Goal: Task Accomplishment & Management: Use online tool/utility

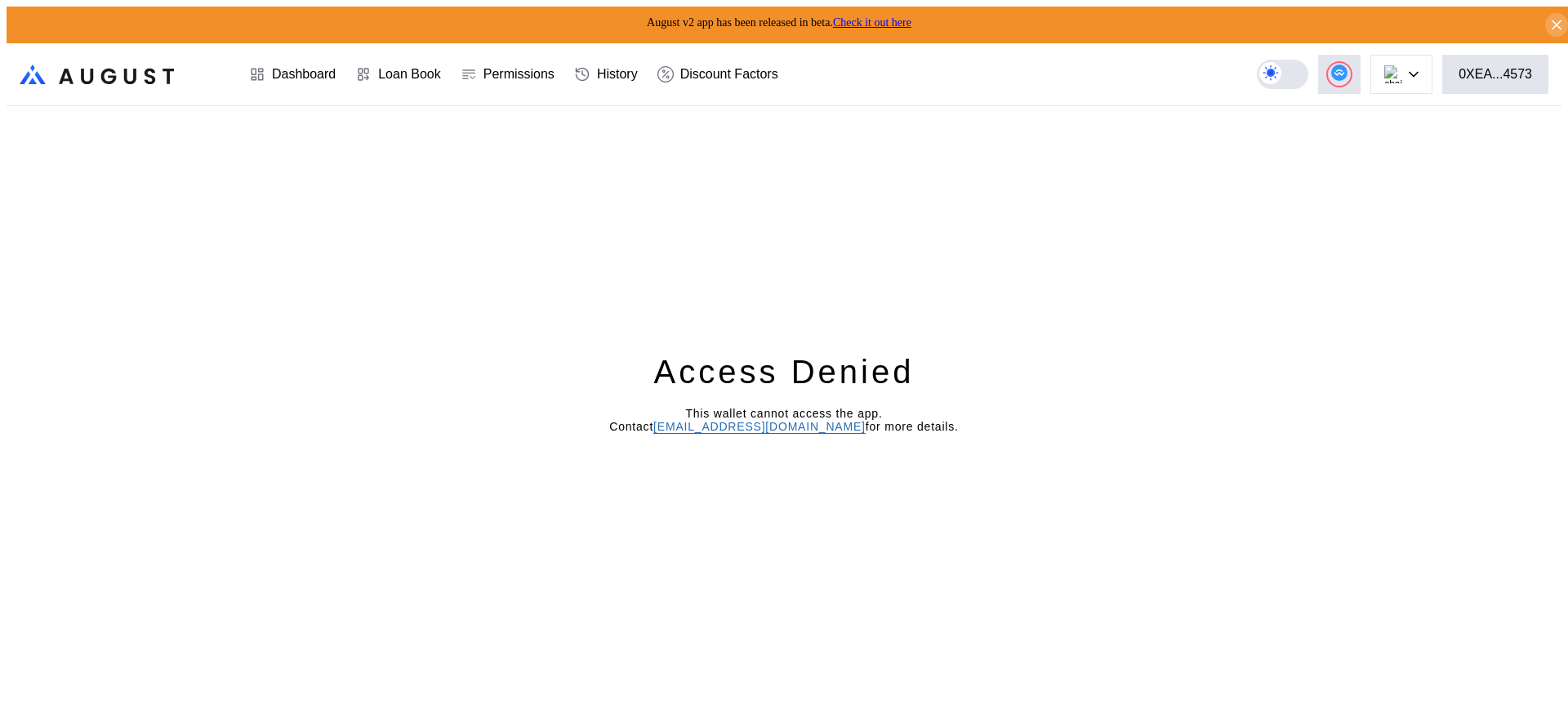
click at [1285, 298] on div "Access Denied This wallet cannot access the app. Contact [EMAIL_ADDRESS][DOMAIN…" at bounding box center [784, 411] width 1555 height 610
click at [1509, 67] on div "0XEA...4573" at bounding box center [1495, 74] width 74 height 15
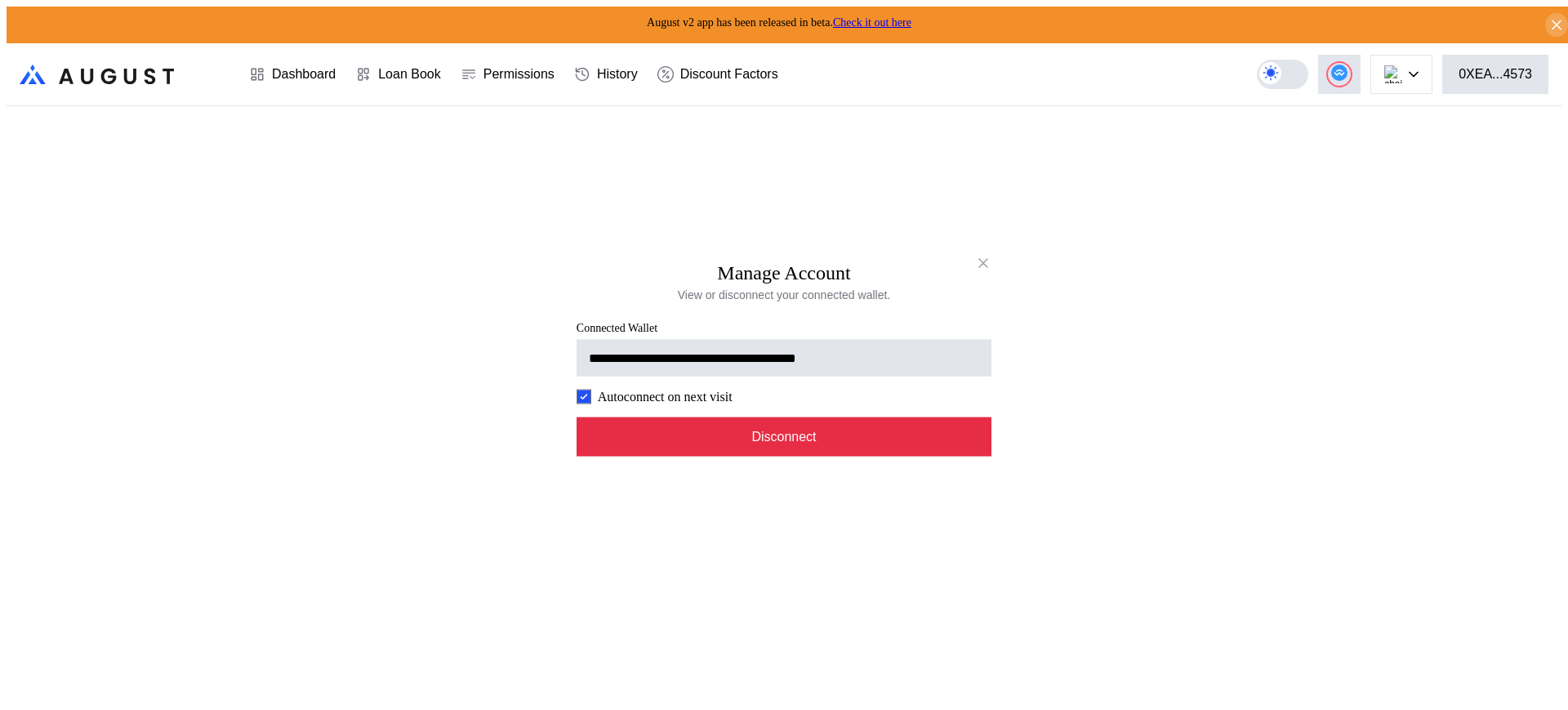
click at [822, 443] on button "Disconnect" at bounding box center [784, 436] width 415 height 39
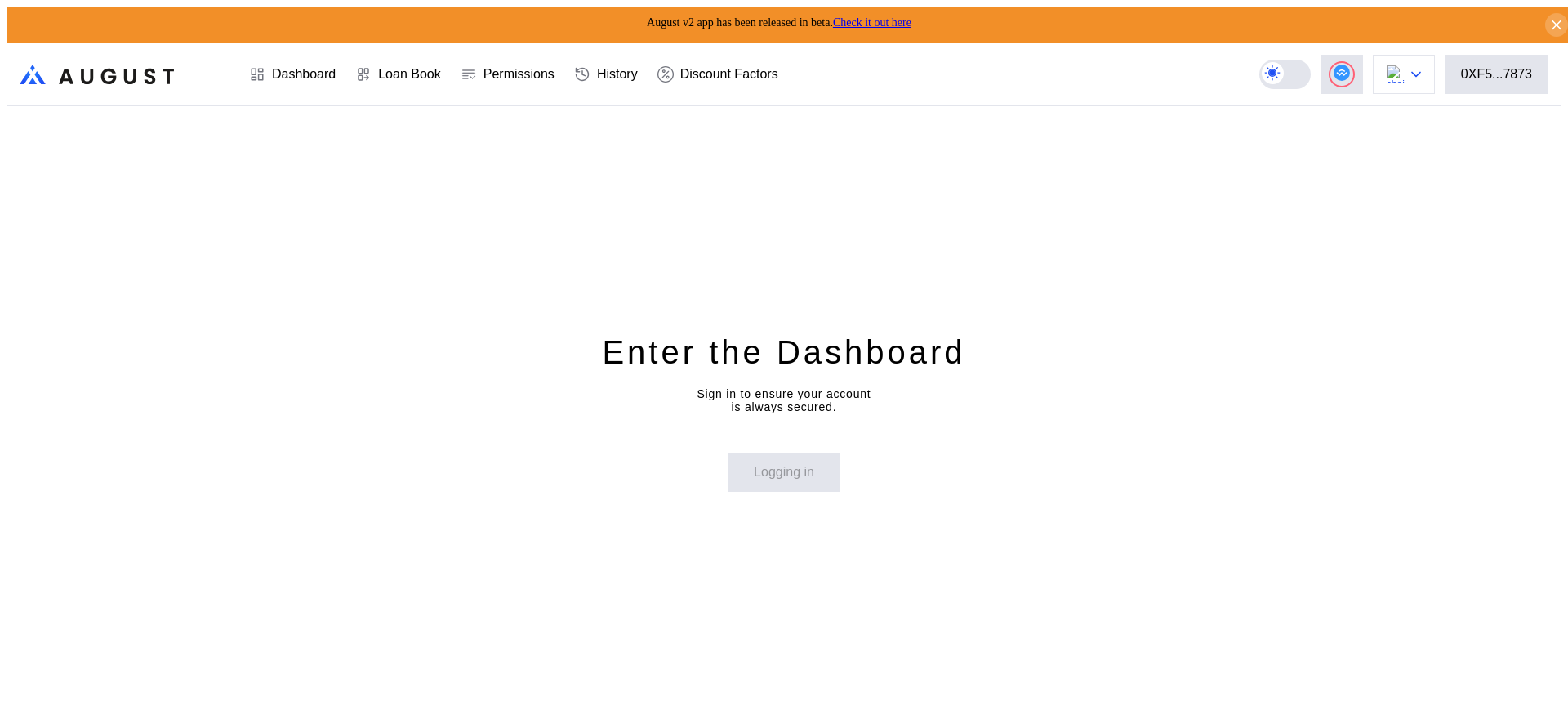
click at [1435, 68] on button at bounding box center [1403, 74] width 62 height 39
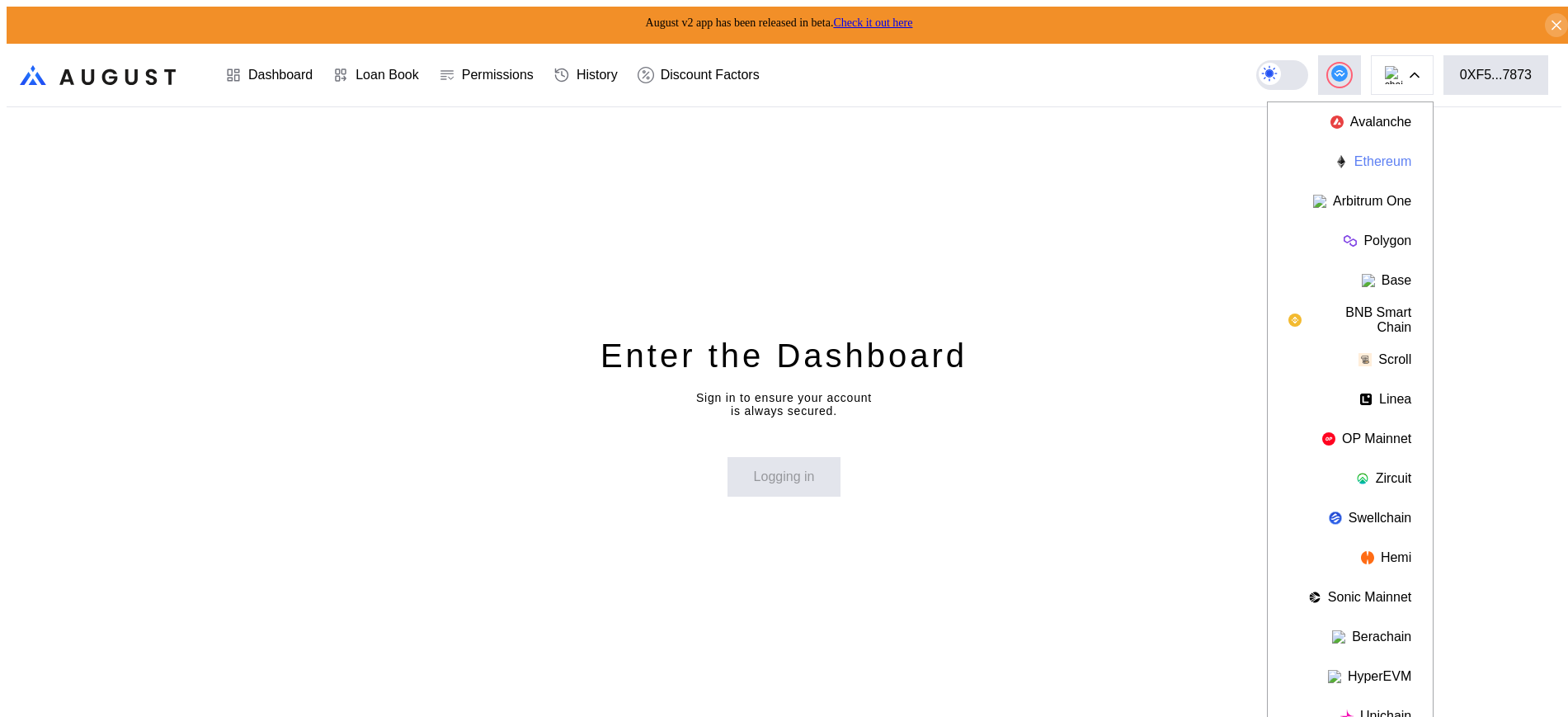
click at [1400, 151] on button "Ethereum" at bounding box center [1350, 161] width 165 height 40
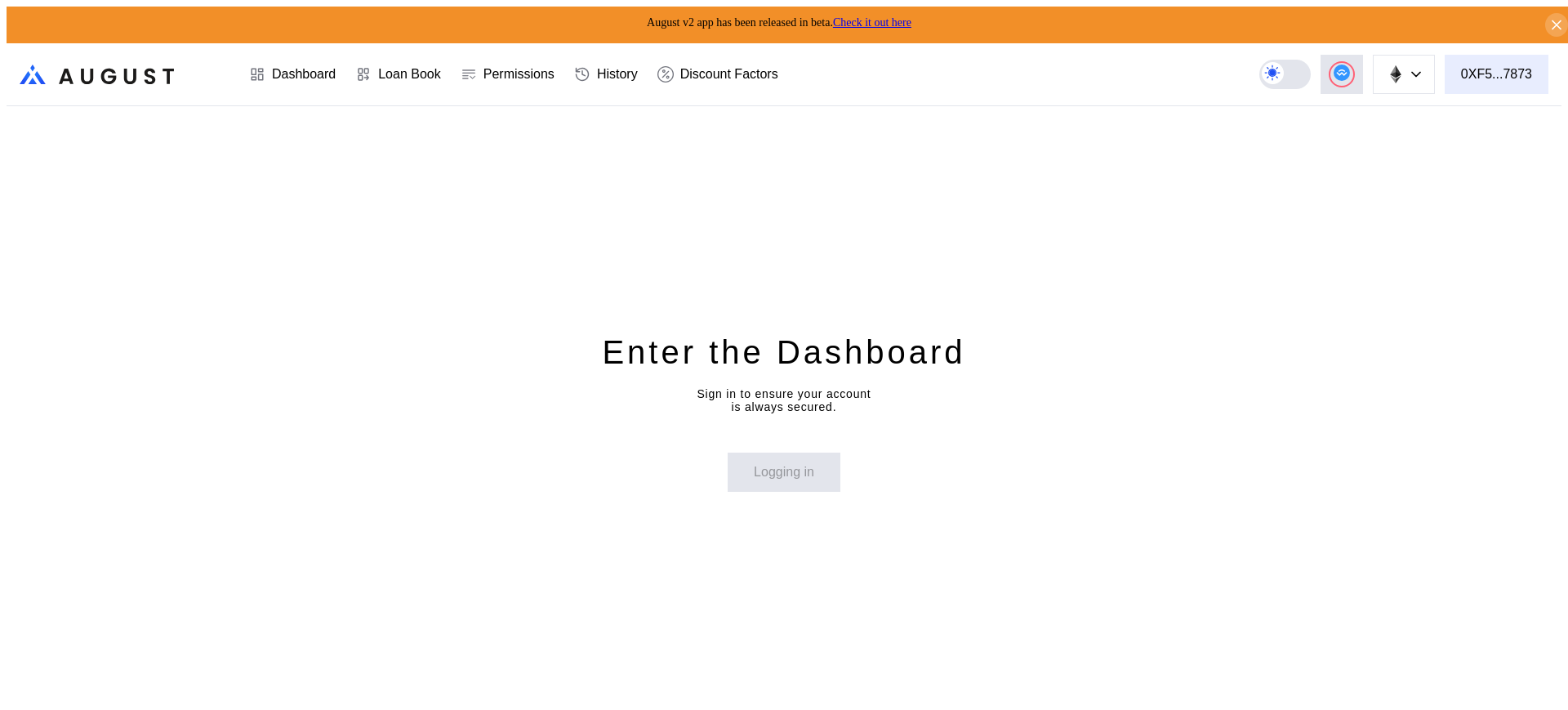
click at [1531, 67] on div "0XF5...7873" at bounding box center [1497, 74] width 71 height 15
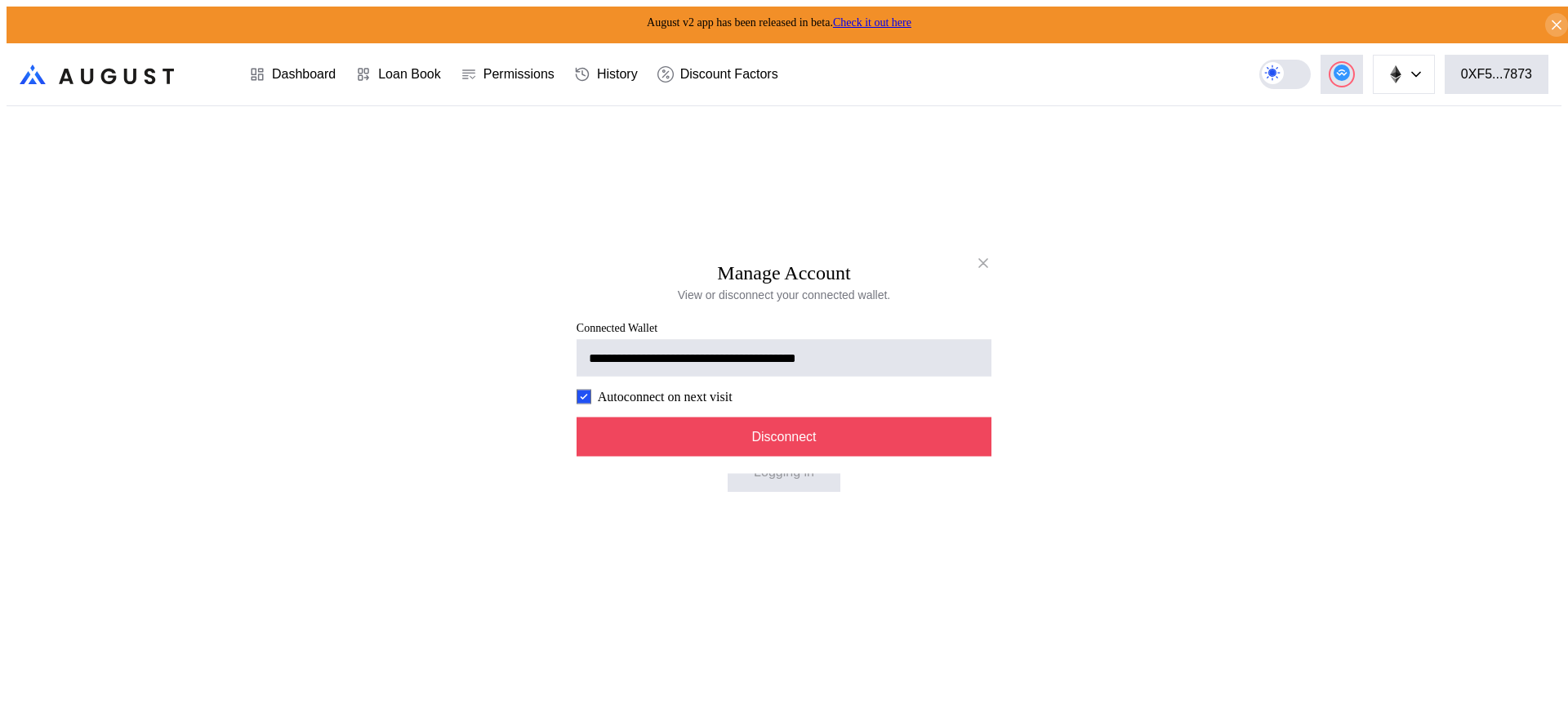
click at [1518, 709] on div "**********" at bounding box center [784, 716] width 1555 height 0
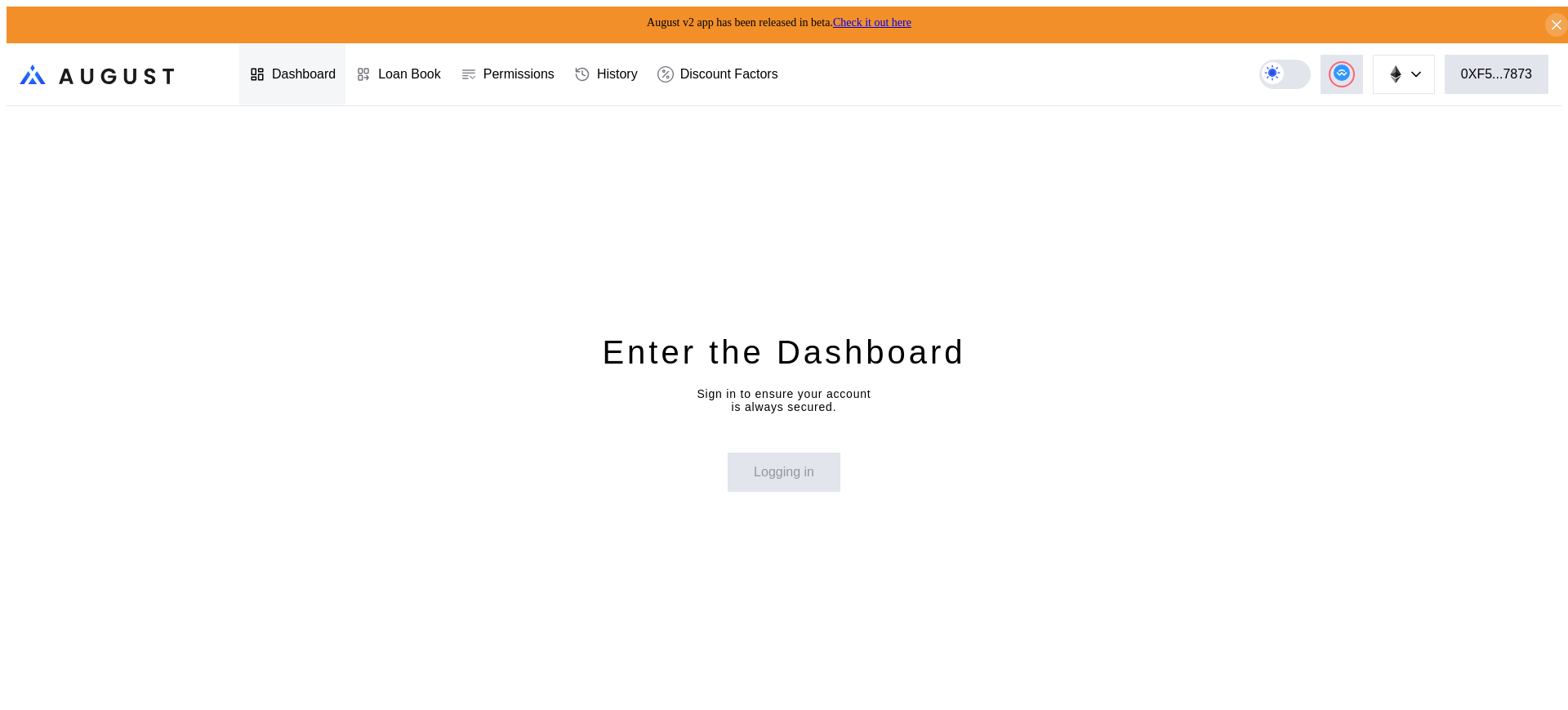
click at [294, 70] on div "Dashboard" at bounding box center [304, 74] width 63 height 15
click at [1475, 57] on button "0XF5...7873" at bounding box center [1496, 74] width 103 height 39
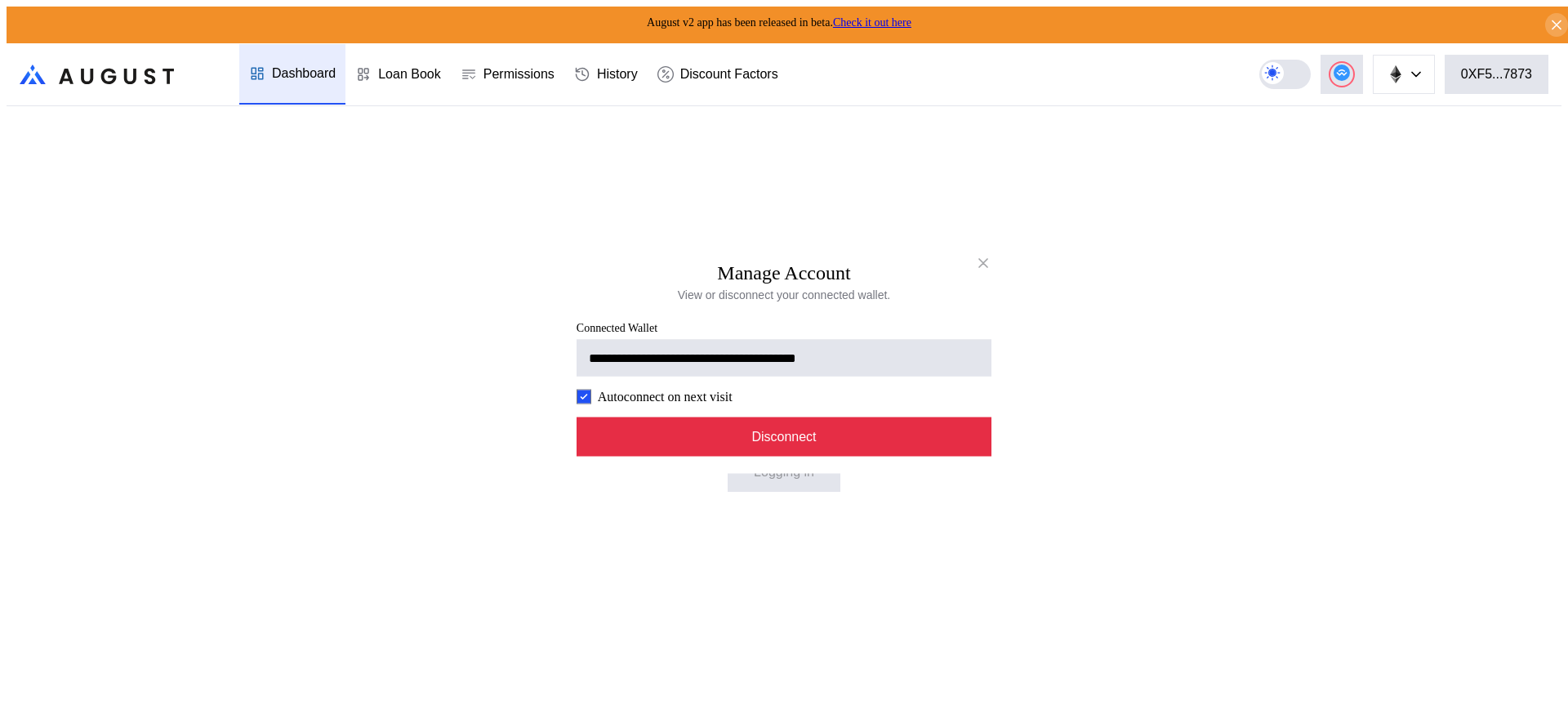
click at [746, 454] on button "Disconnect" at bounding box center [784, 436] width 415 height 39
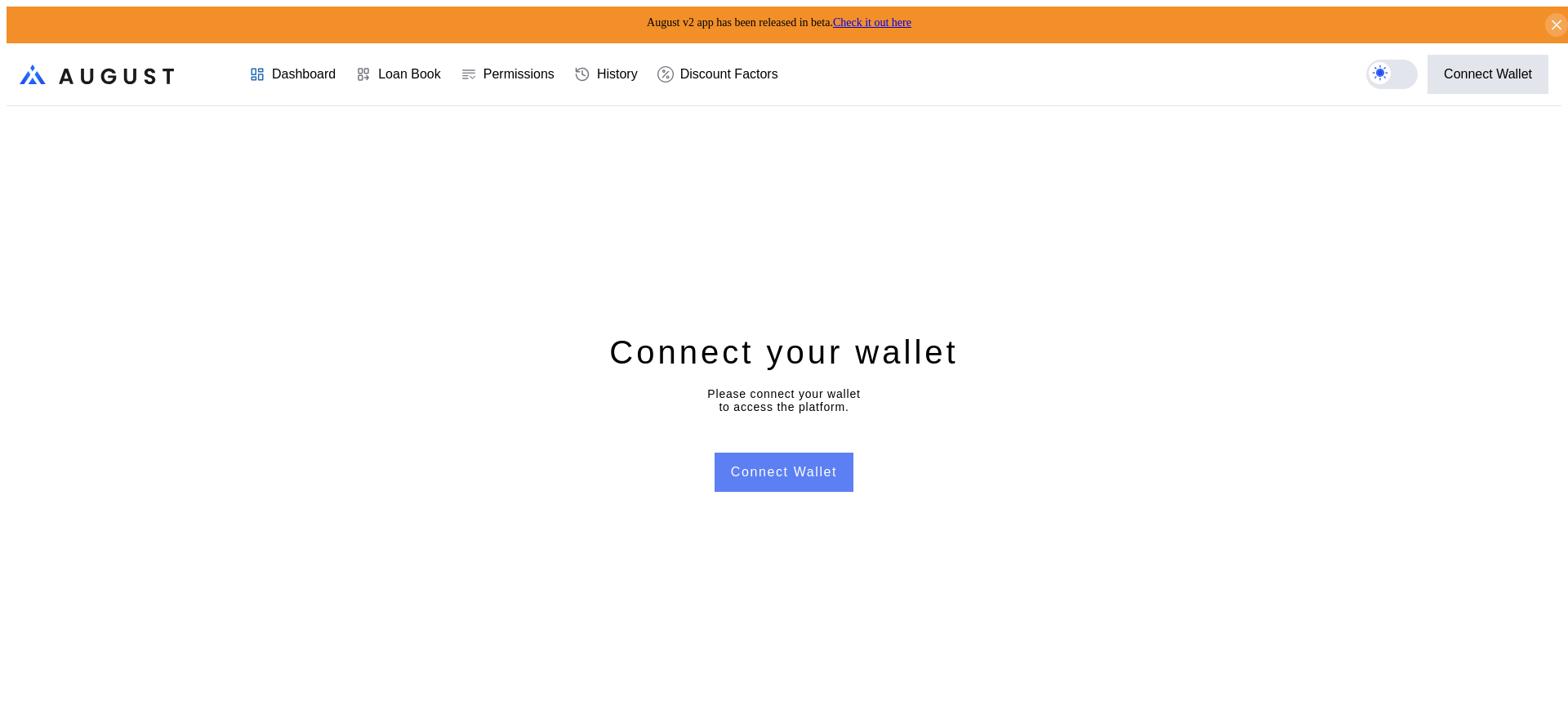
click at [783, 455] on button "Connect Wallet" at bounding box center [784, 472] width 139 height 39
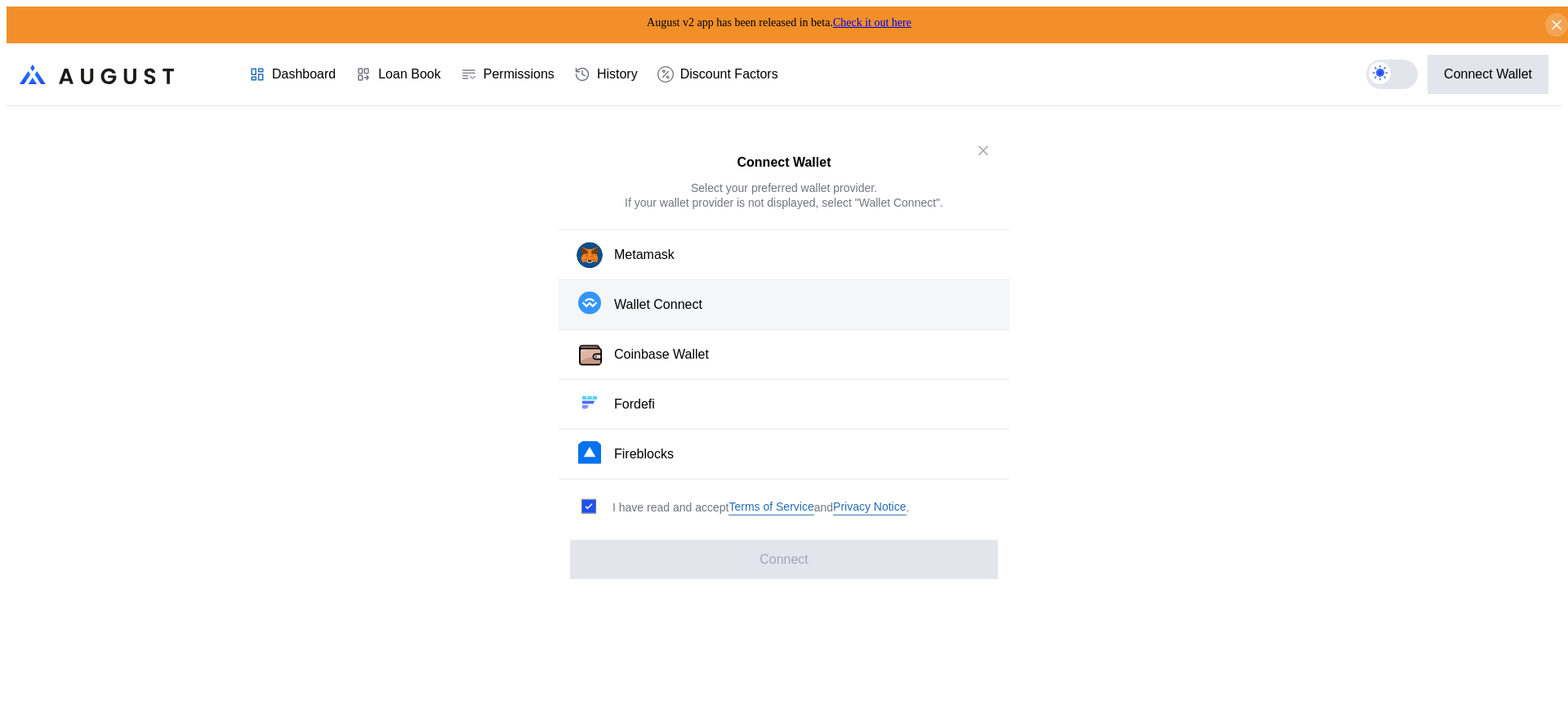
click at [679, 297] on button "Wallet Connect" at bounding box center [784, 305] width 450 height 50
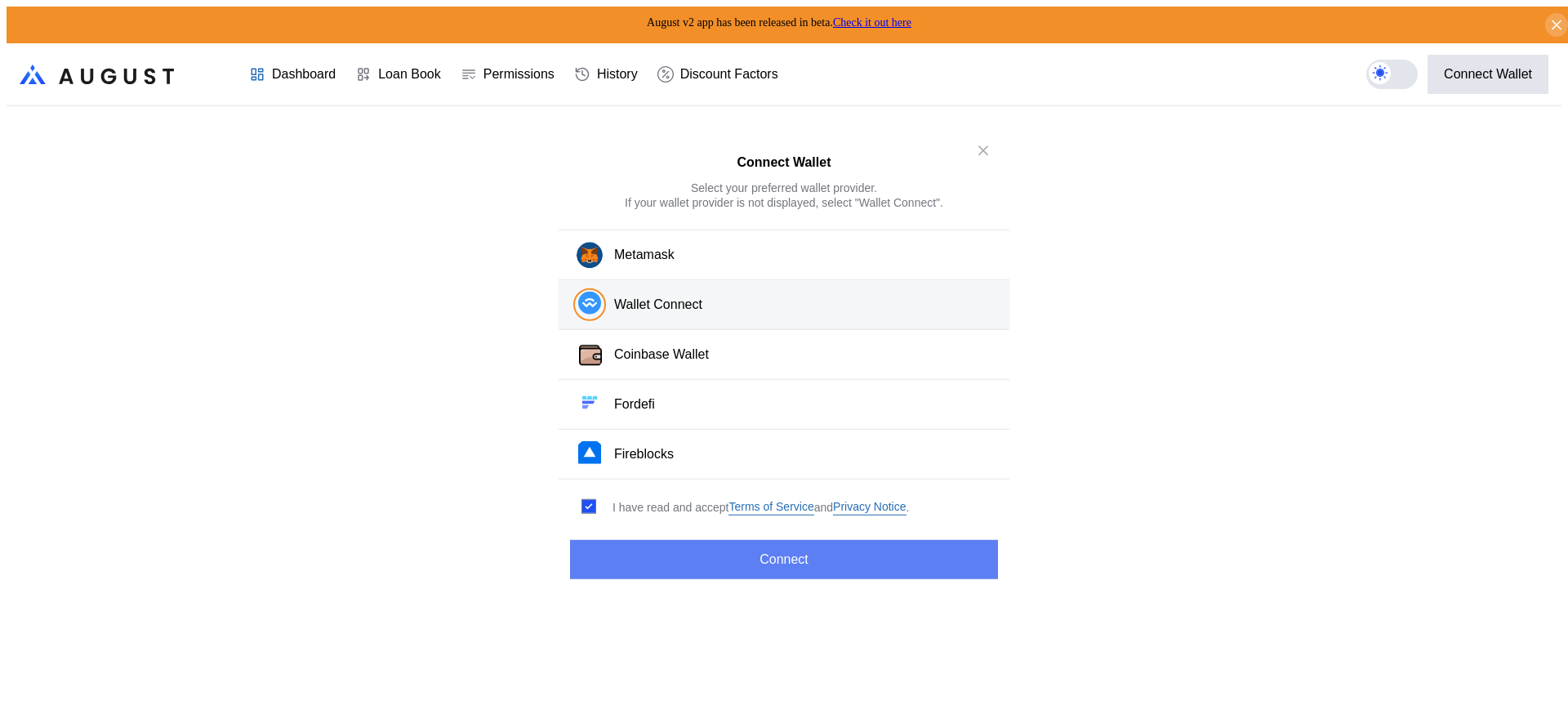
click at [767, 550] on button "Connect" at bounding box center [784, 559] width 428 height 39
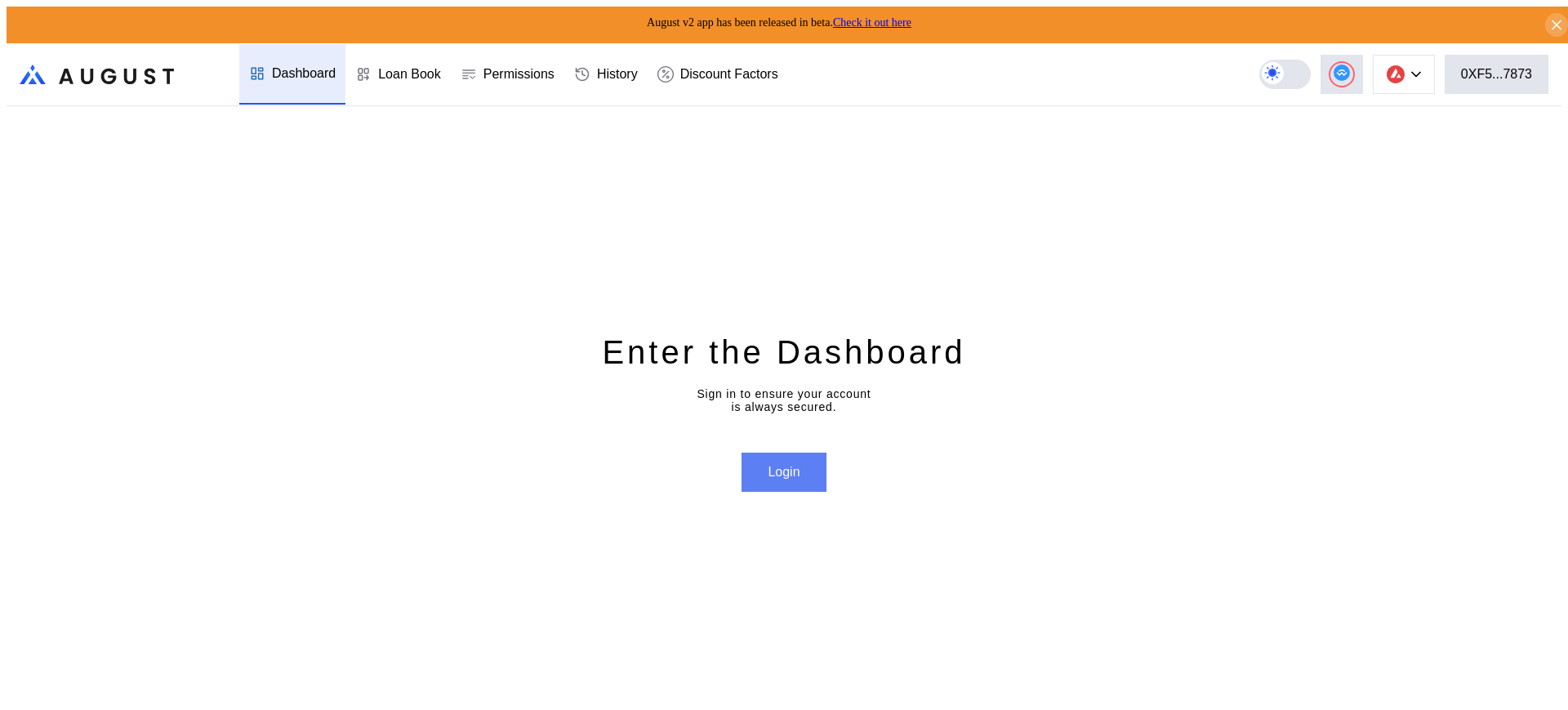
click at [784, 480] on button "Login" at bounding box center [784, 472] width 84 height 39
click at [1421, 72] on div at bounding box center [1415, 74] width 10 height 11
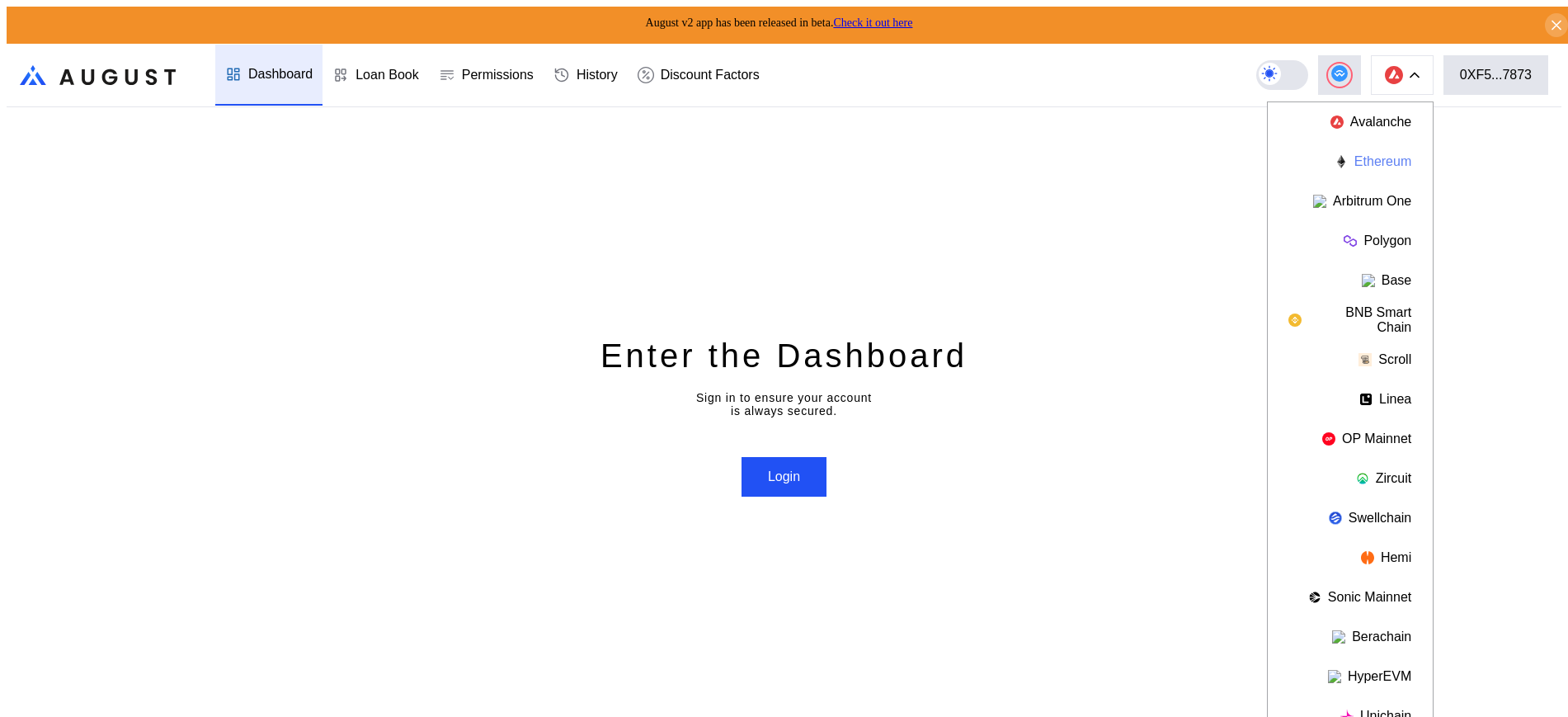
click at [1395, 146] on button "Ethereum" at bounding box center [1350, 161] width 165 height 40
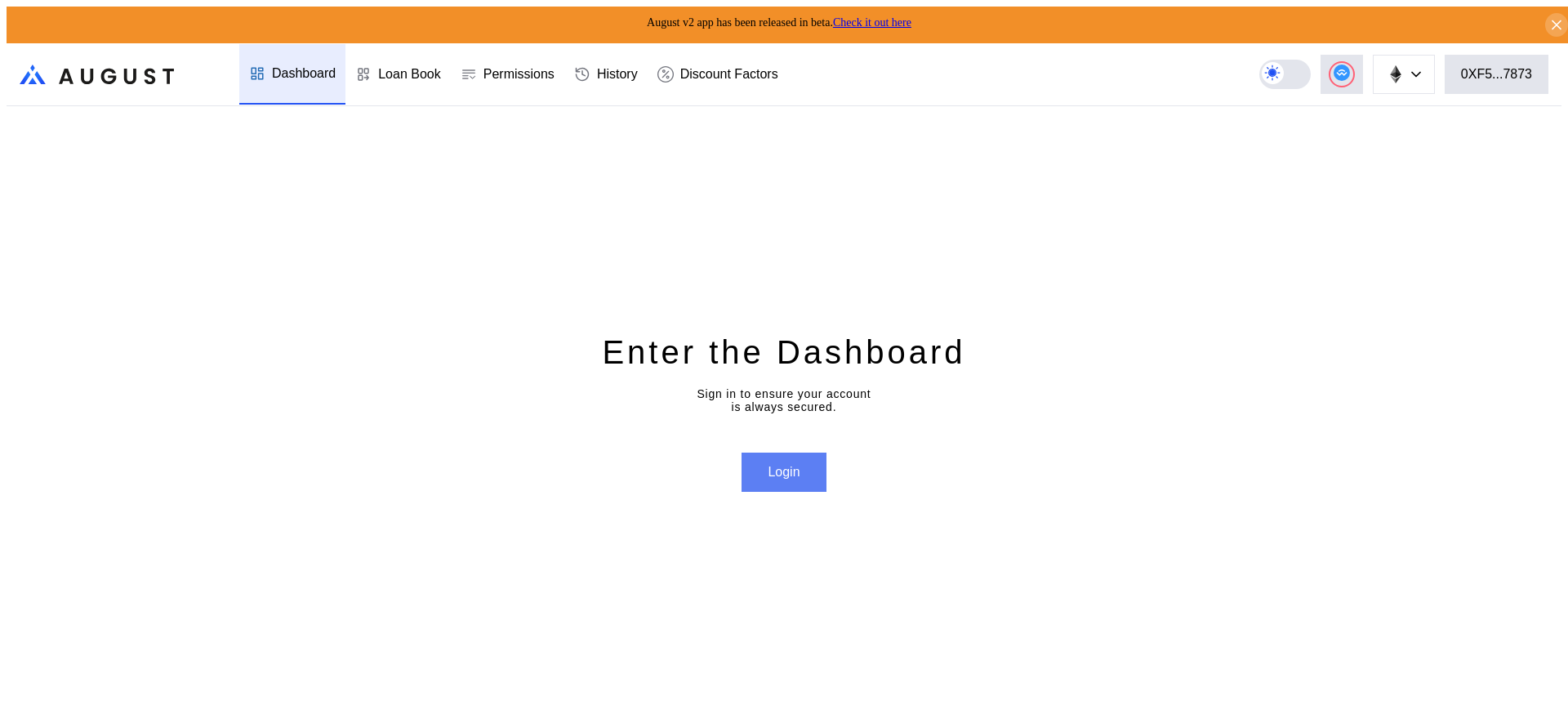
click at [796, 468] on button "Login" at bounding box center [784, 472] width 84 height 39
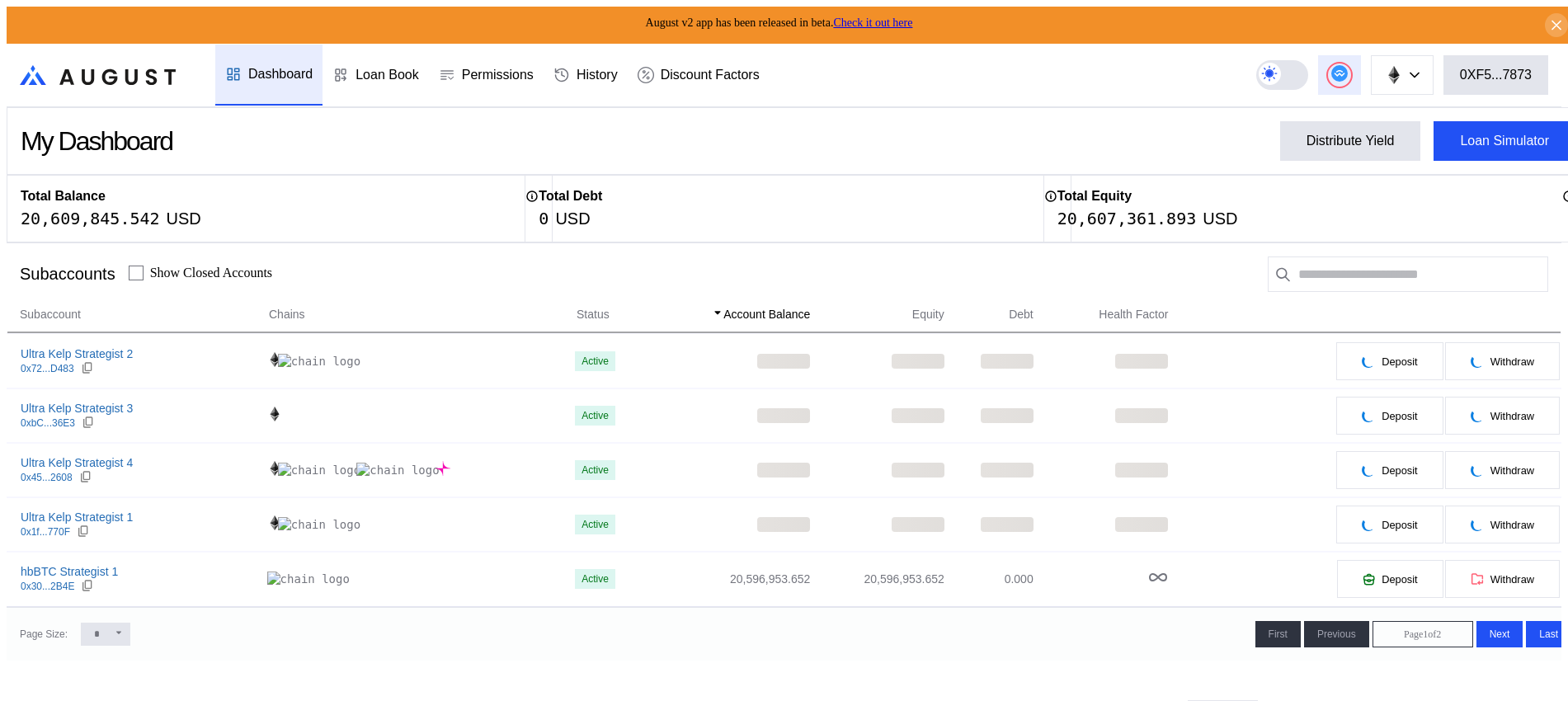
click at [1340, 71] on button at bounding box center [1339, 75] width 43 height 40
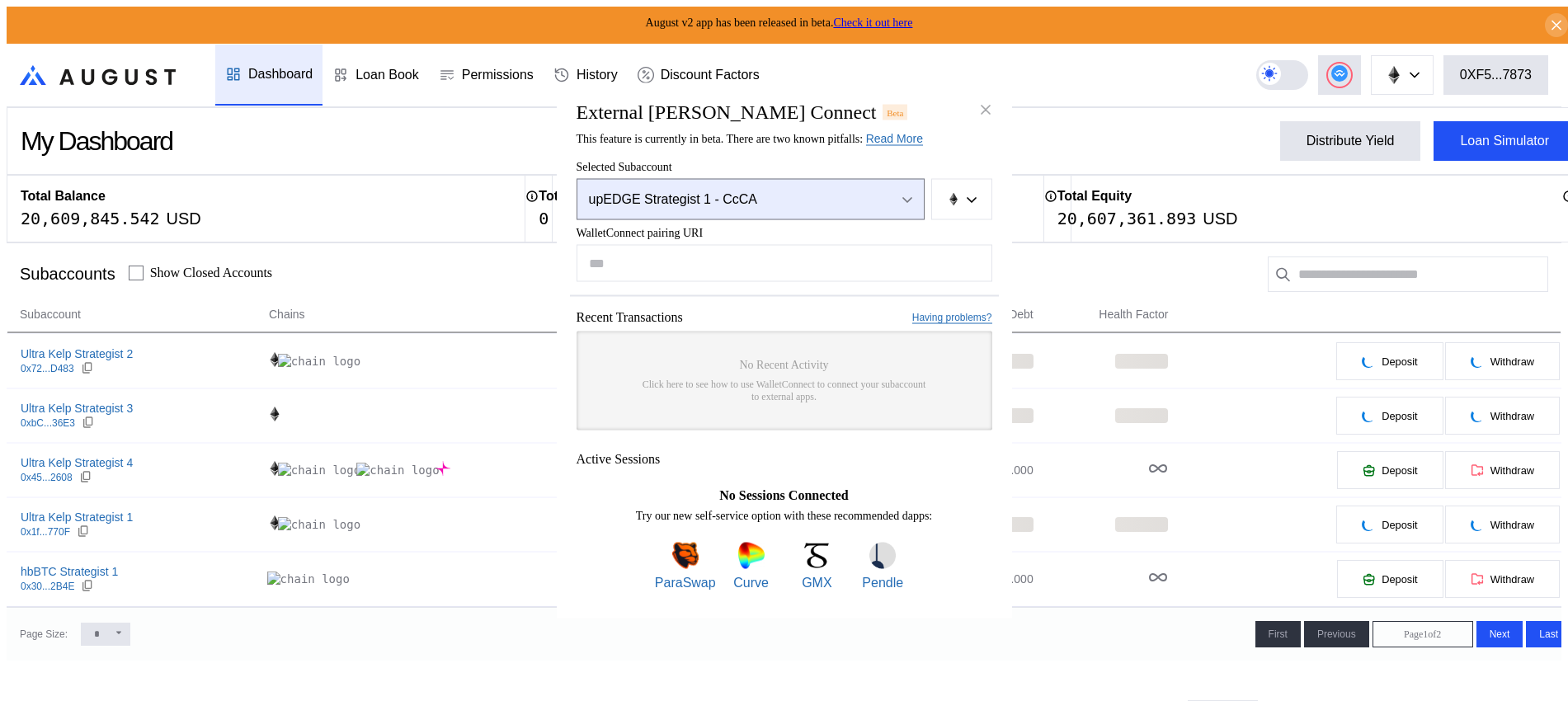
click at [908, 197] on icon "Open menu" at bounding box center [907, 200] width 10 height 7
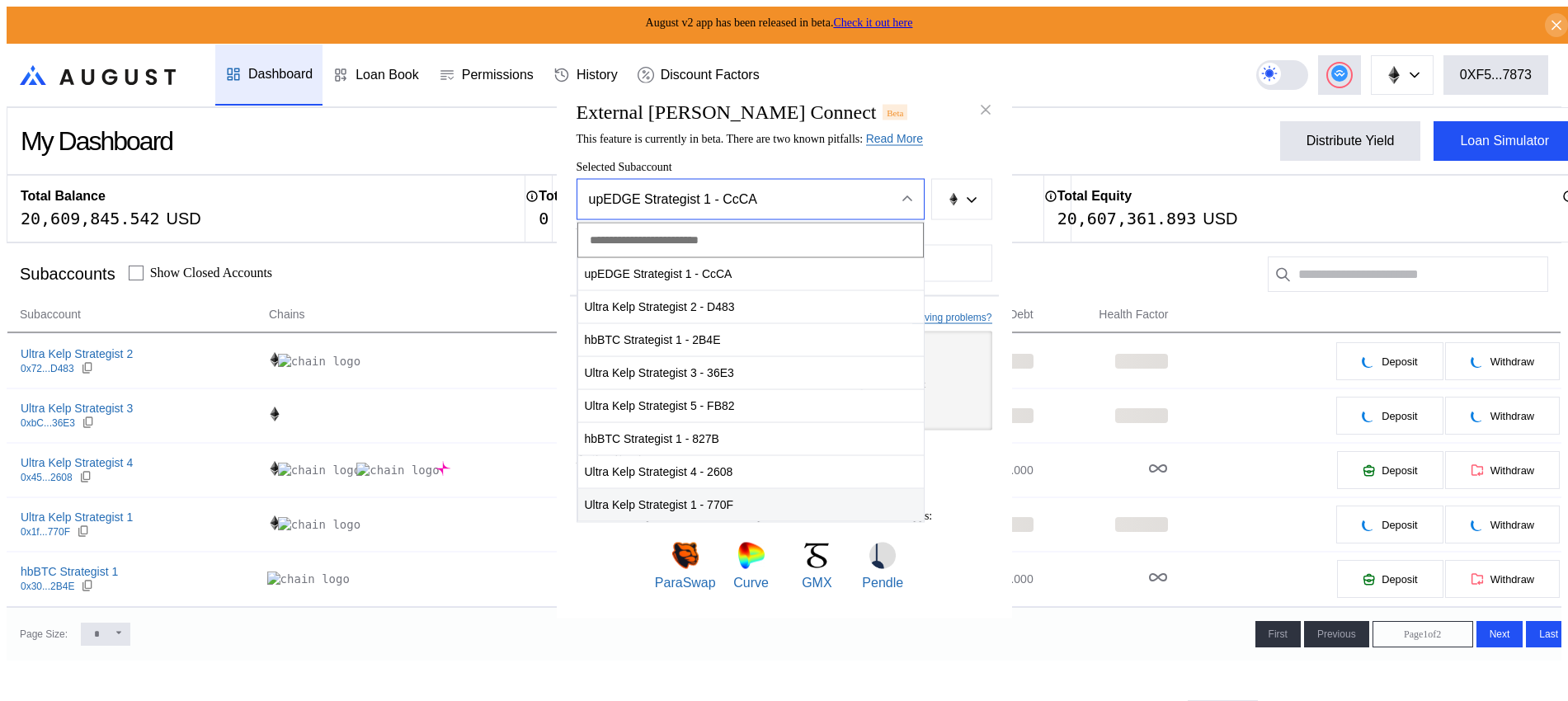
click at [751, 503] on span "Ultra Kelp Strategist 1 - 770F" at bounding box center [750, 505] width 345 height 33
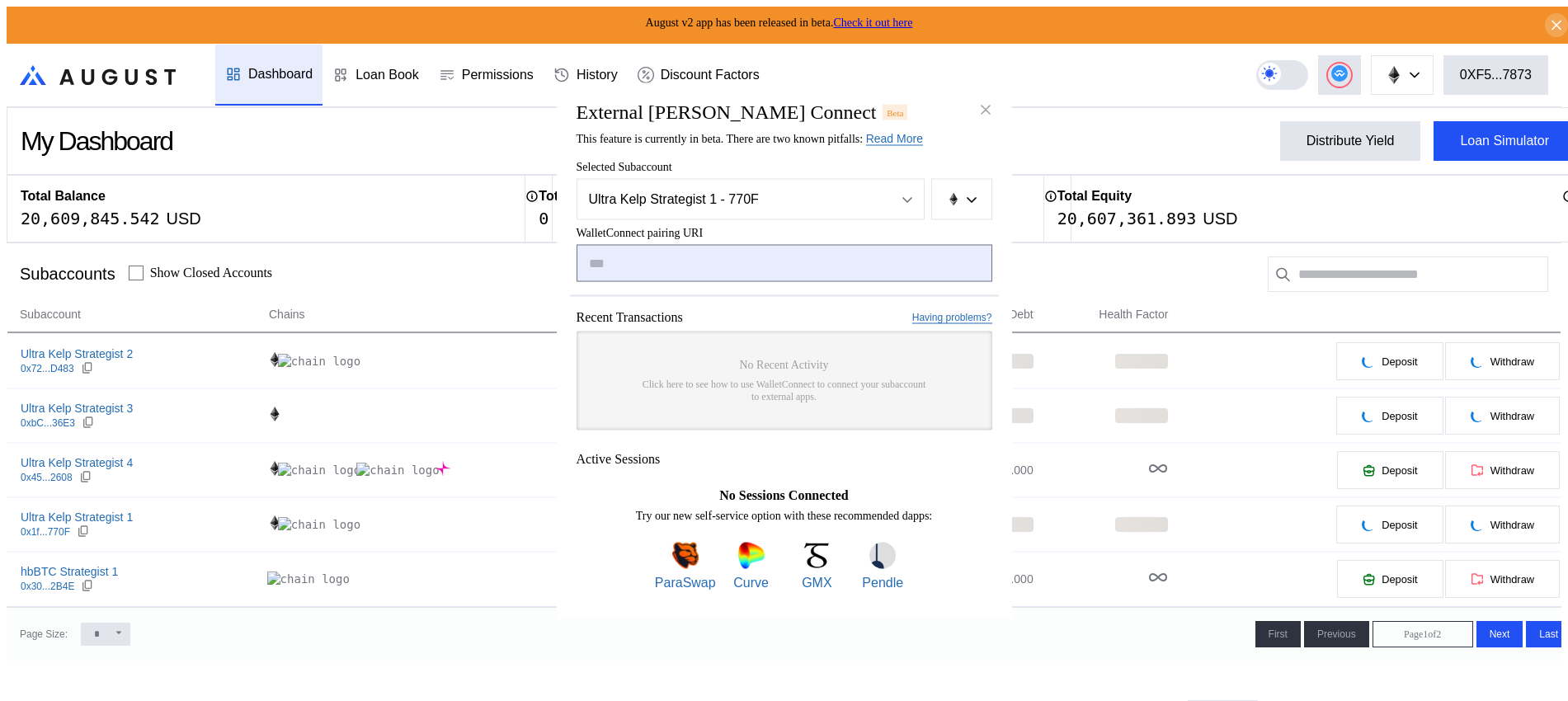
click at [748, 263] on input "modal" at bounding box center [784, 264] width 415 height 37
paste input "**********"
type input "**********"
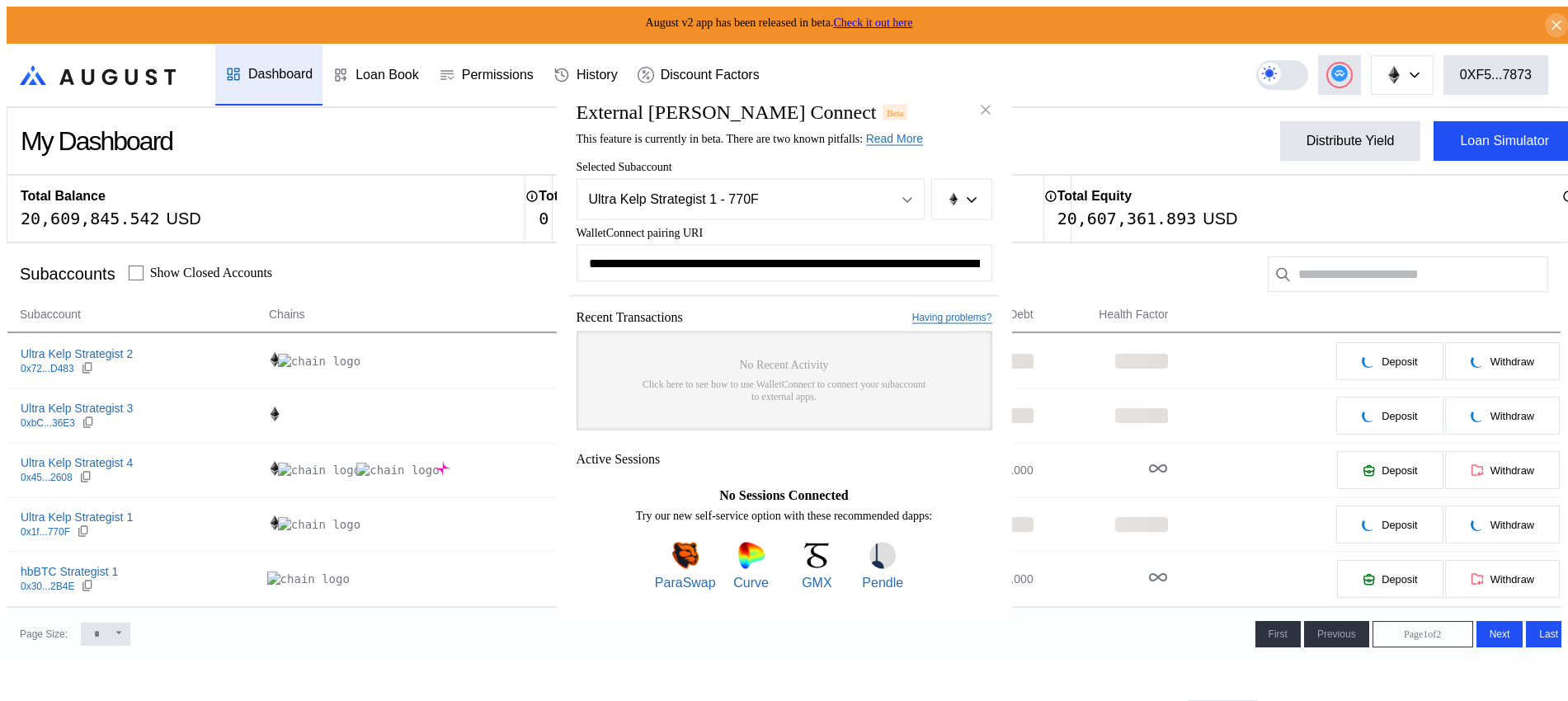
scroll to position [0, 1000]
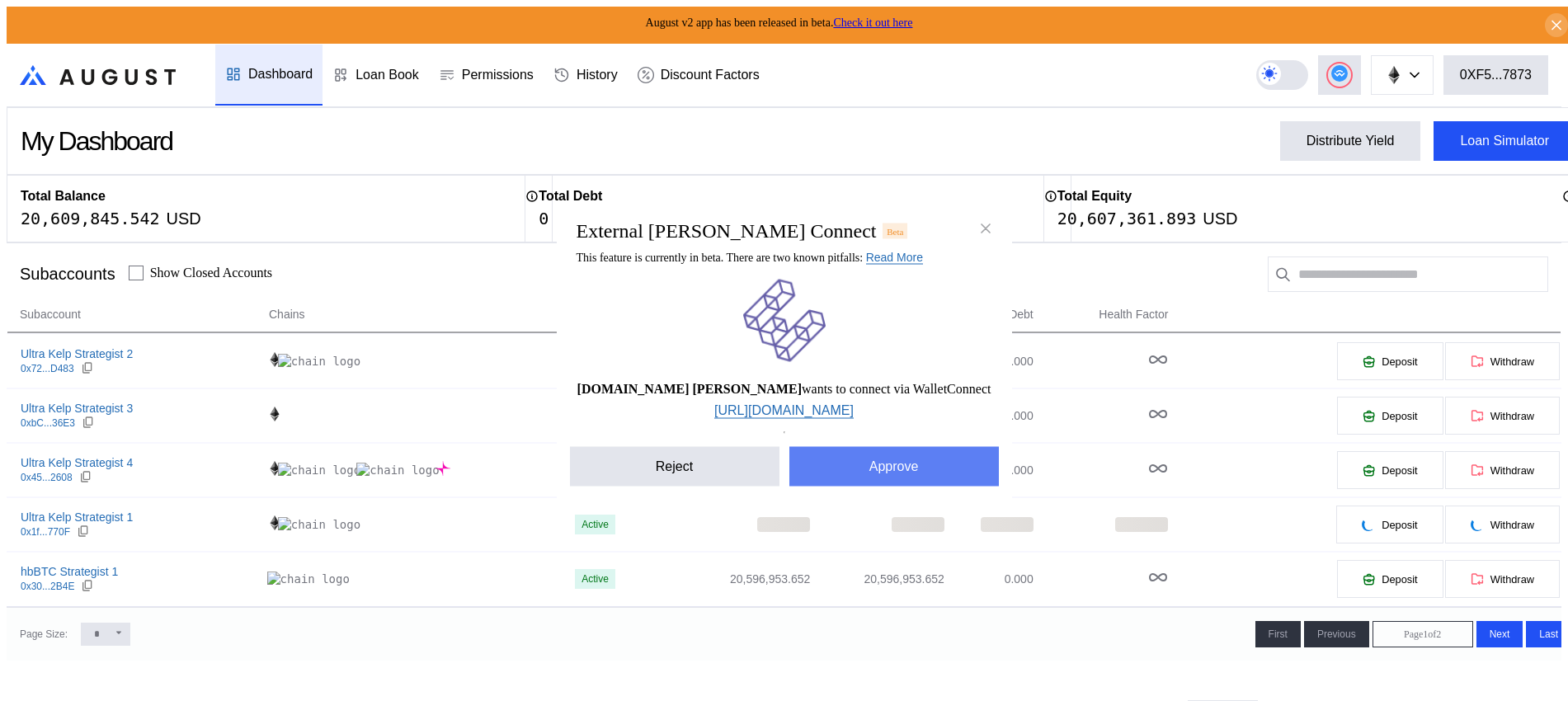
click at [923, 467] on button "Approve" at bounding box center [894, 466] width 209 height 40
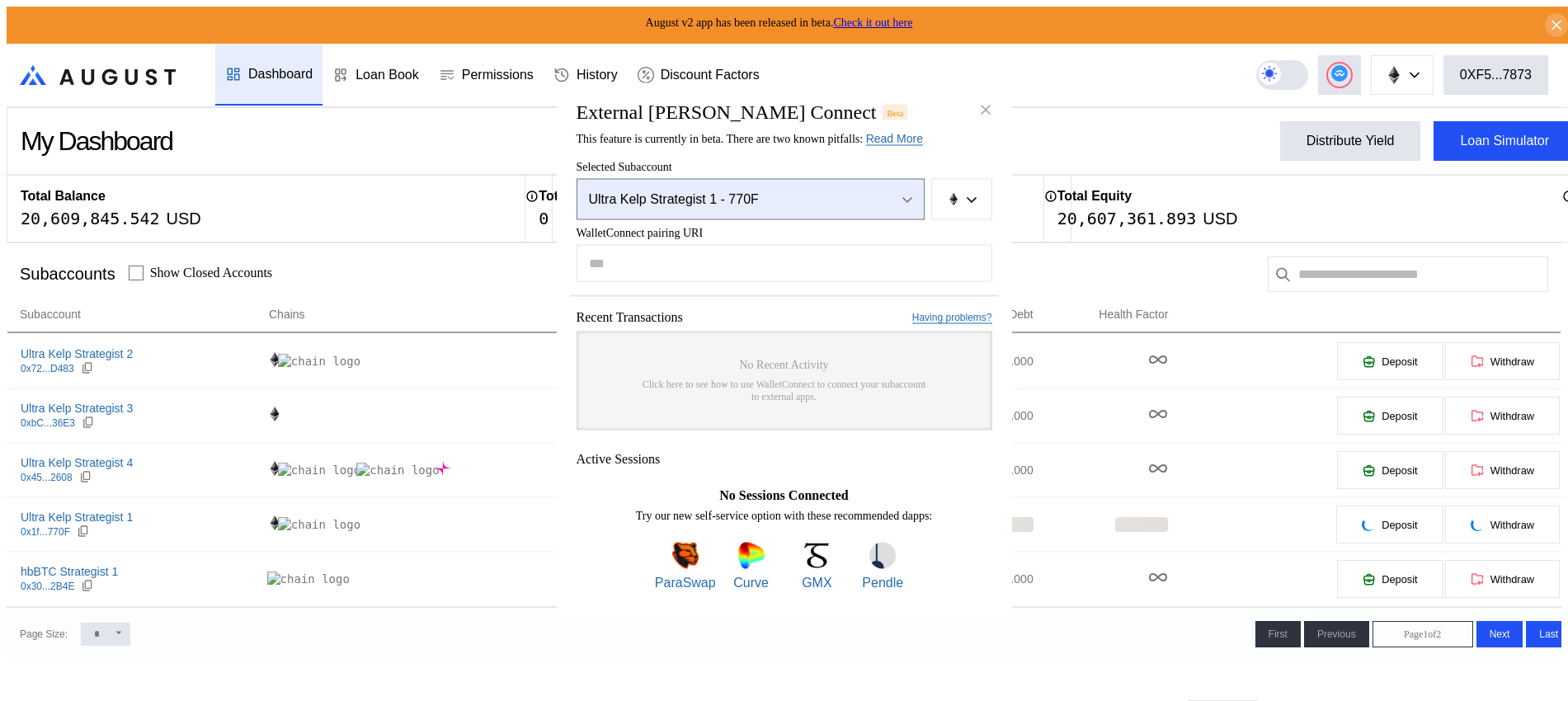
click at [868, 199] on div "Ultra Kelp Strategist 1 - 770F" at bounding box center [733, 199] width 288 height 15
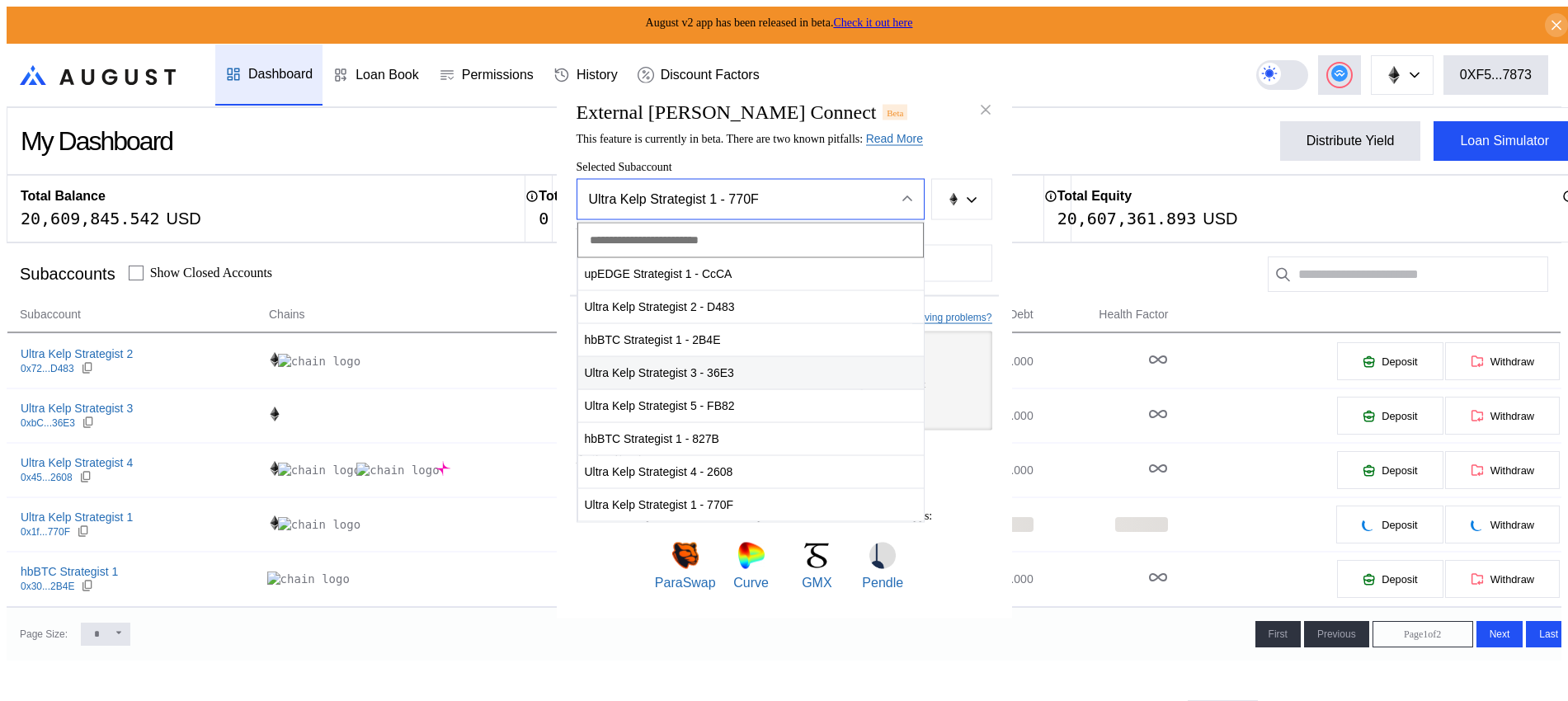
click at [755, 375] on span "Ultra Kelp Strategist 3 - 36E3" at bounding box center [750, 373] width 345 height 33
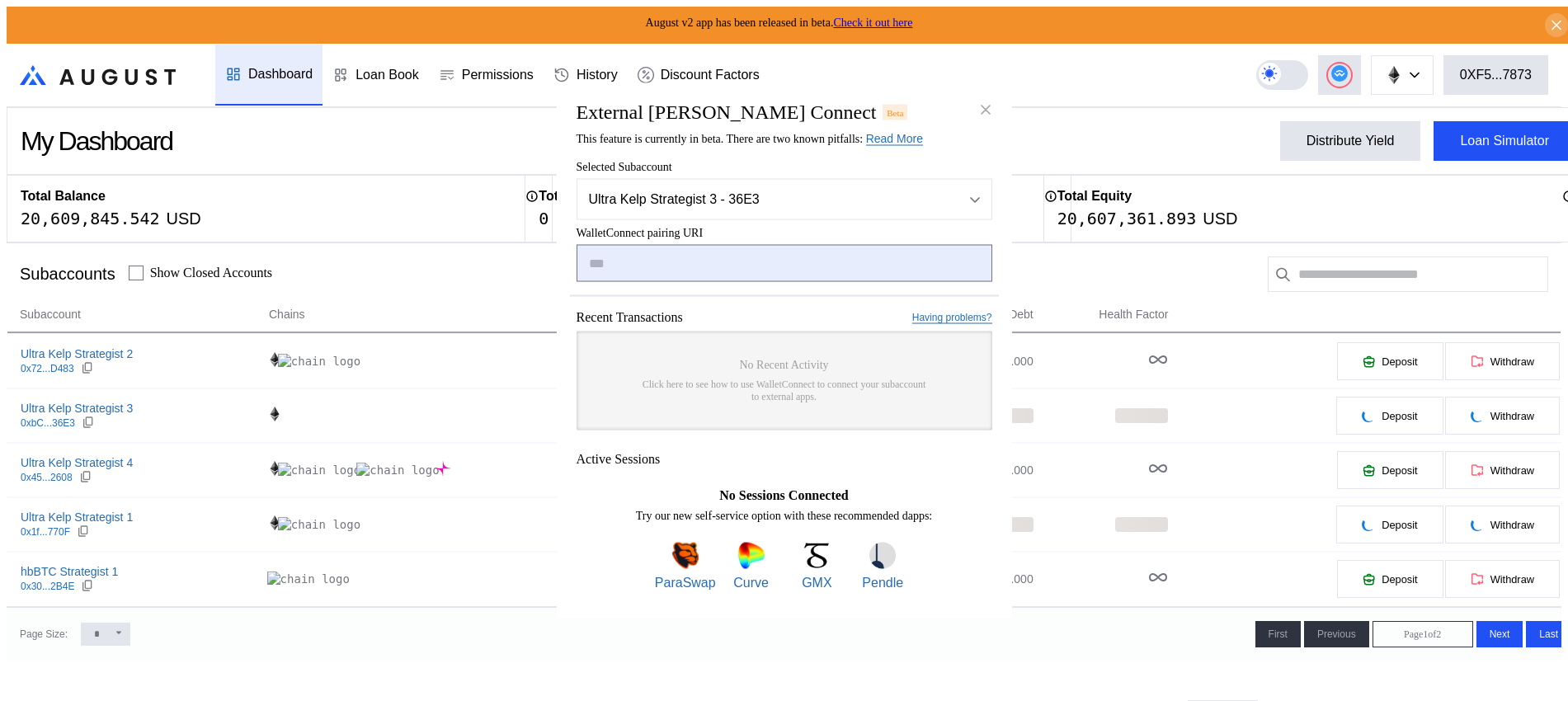
click at [737, 272] on input "modal" at bounding box center [784, 264] width 415 height 37
paste input "**********"
type input "**********"
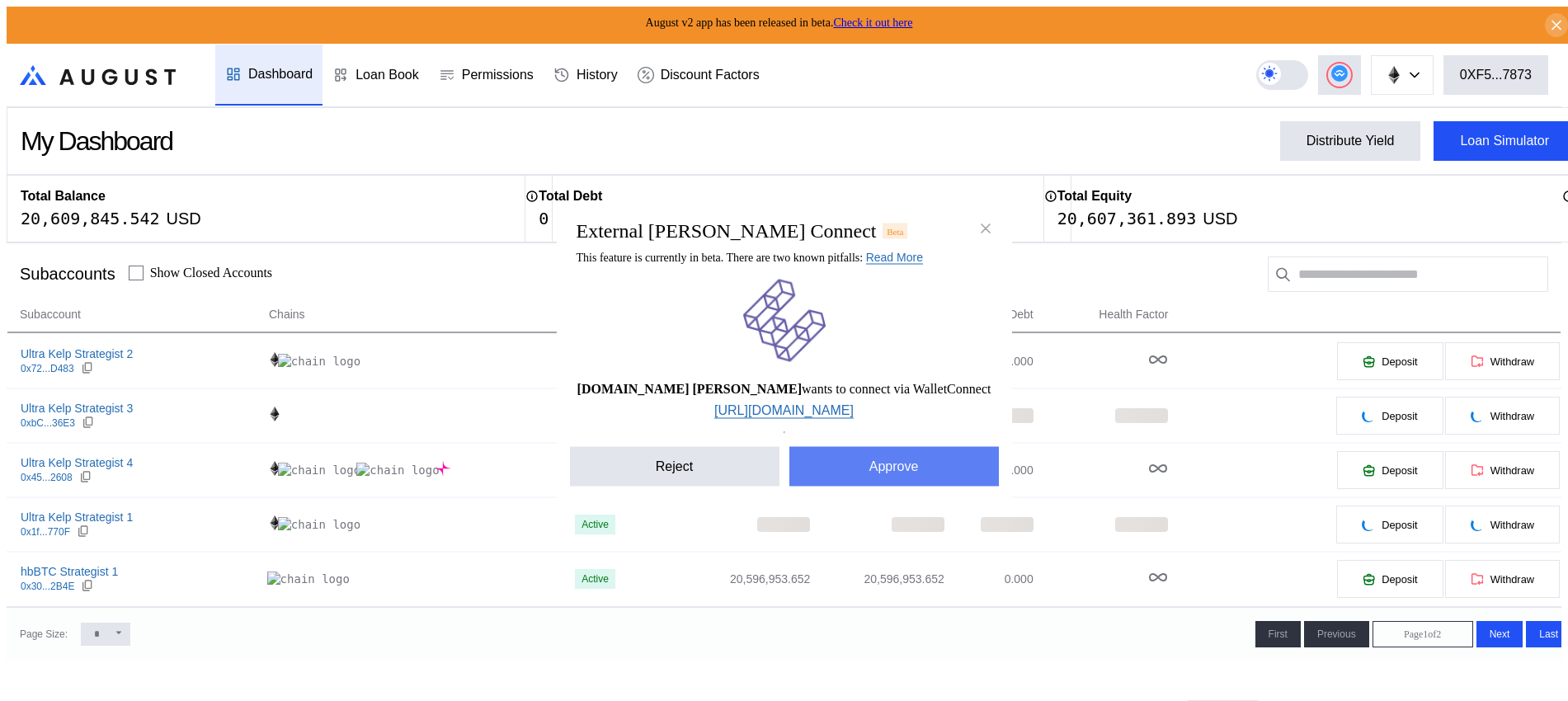
click at [839, 472] on button "Approve" at bounding box center [894, 466] width 209 height 40
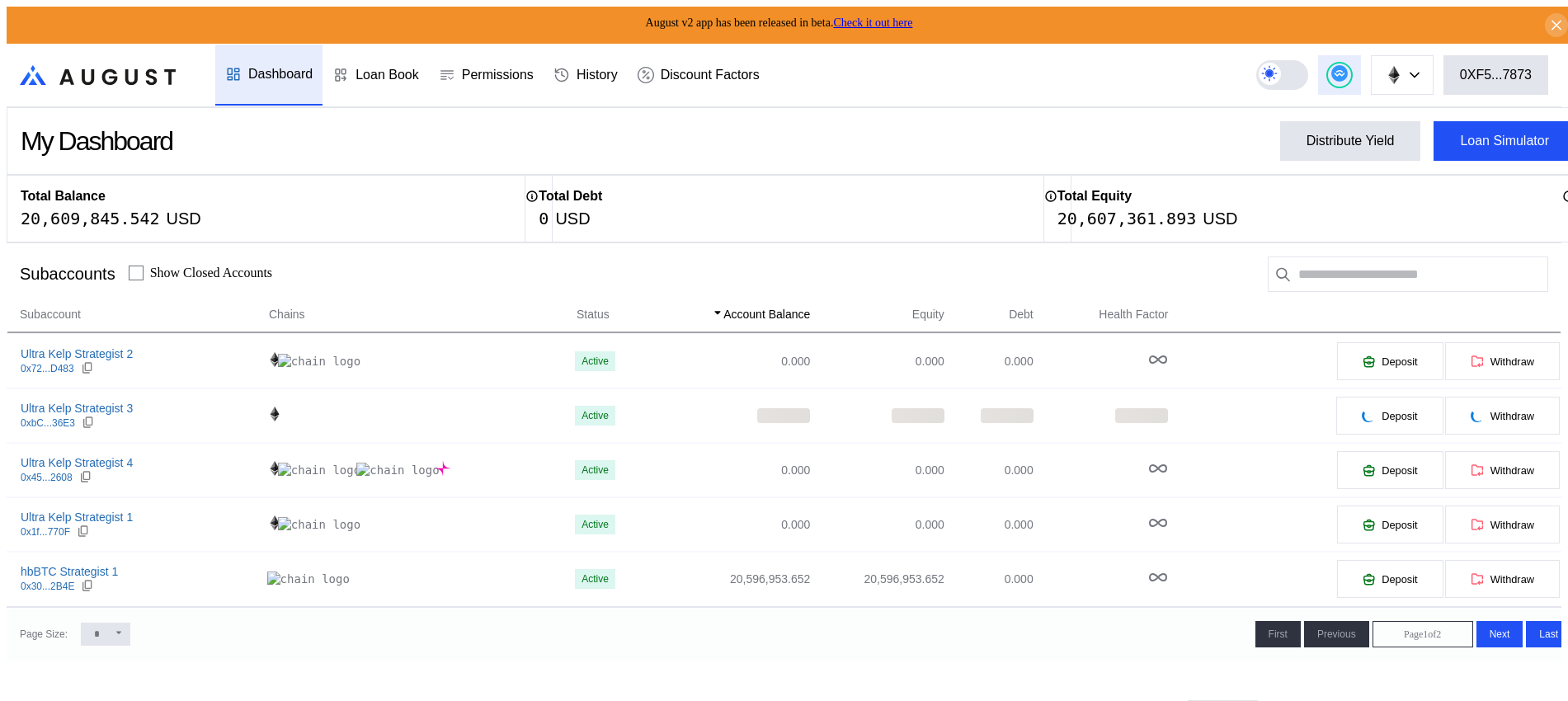
click at [1341, 59] on button at bounding box center [1339, 75] width 43 height 40
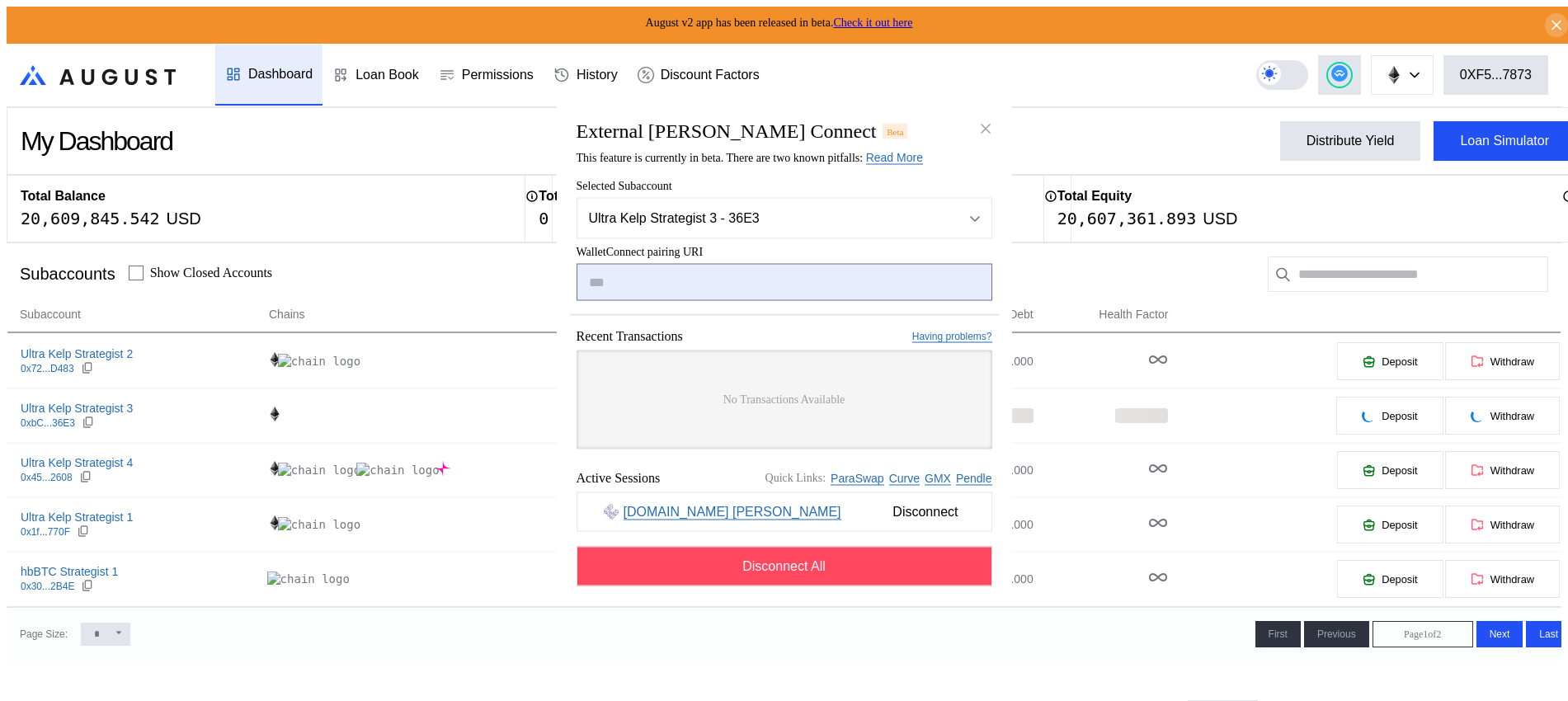
type input "**********"
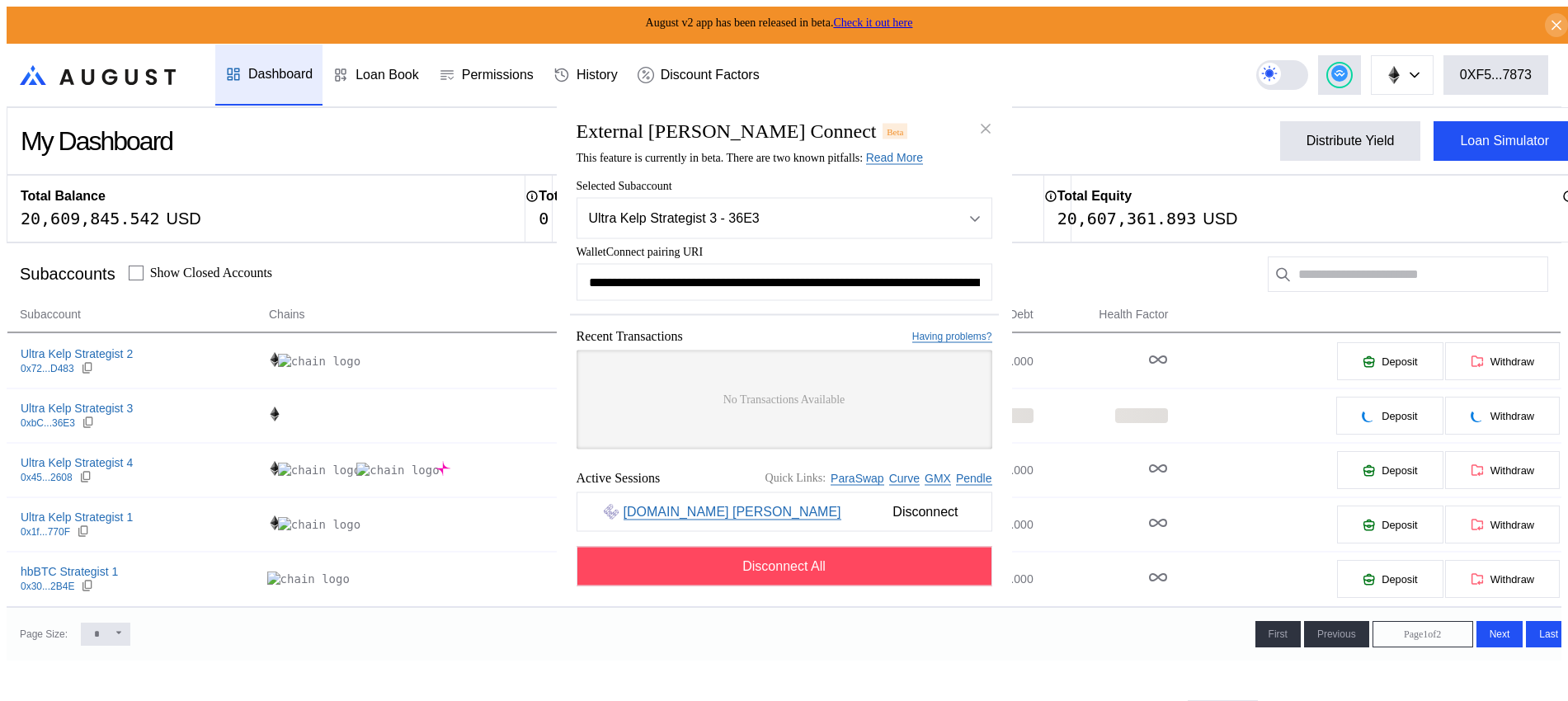
scroll to position [0, 1001]
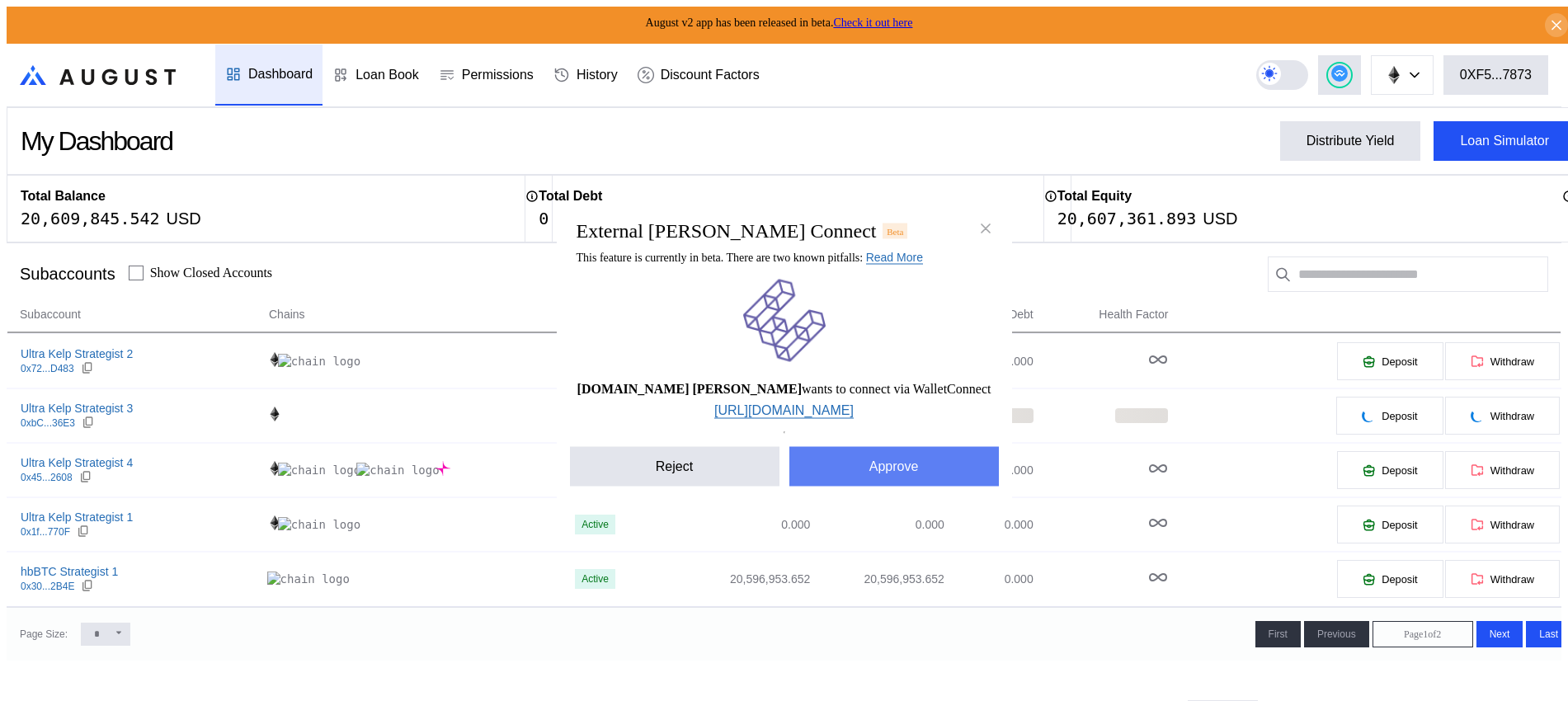
click at [907, 470] on button "Approve" at bounding box center [894, 466] width 209 height 40
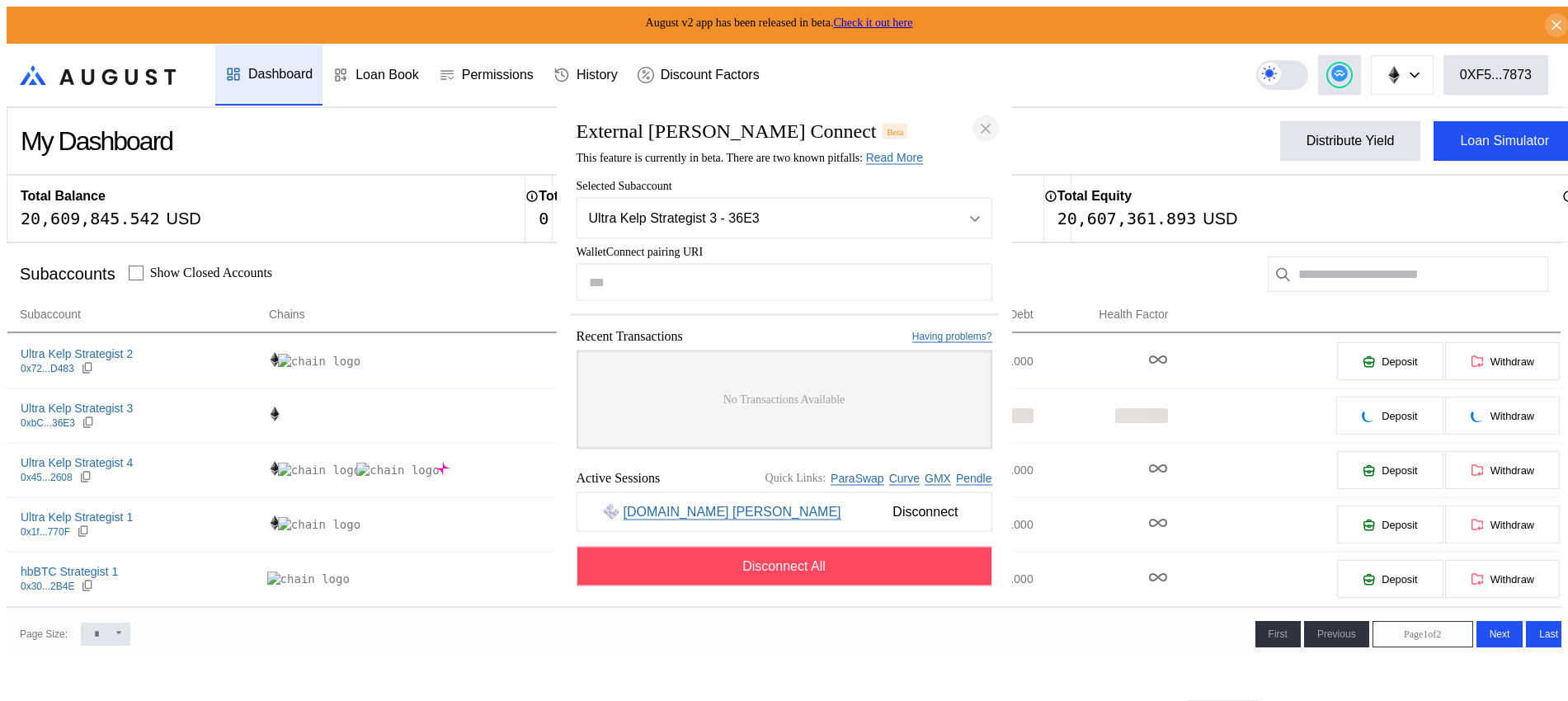
click at [988, 119] on icon "close modal" at bounding box center [986, 128] width 17 height 18
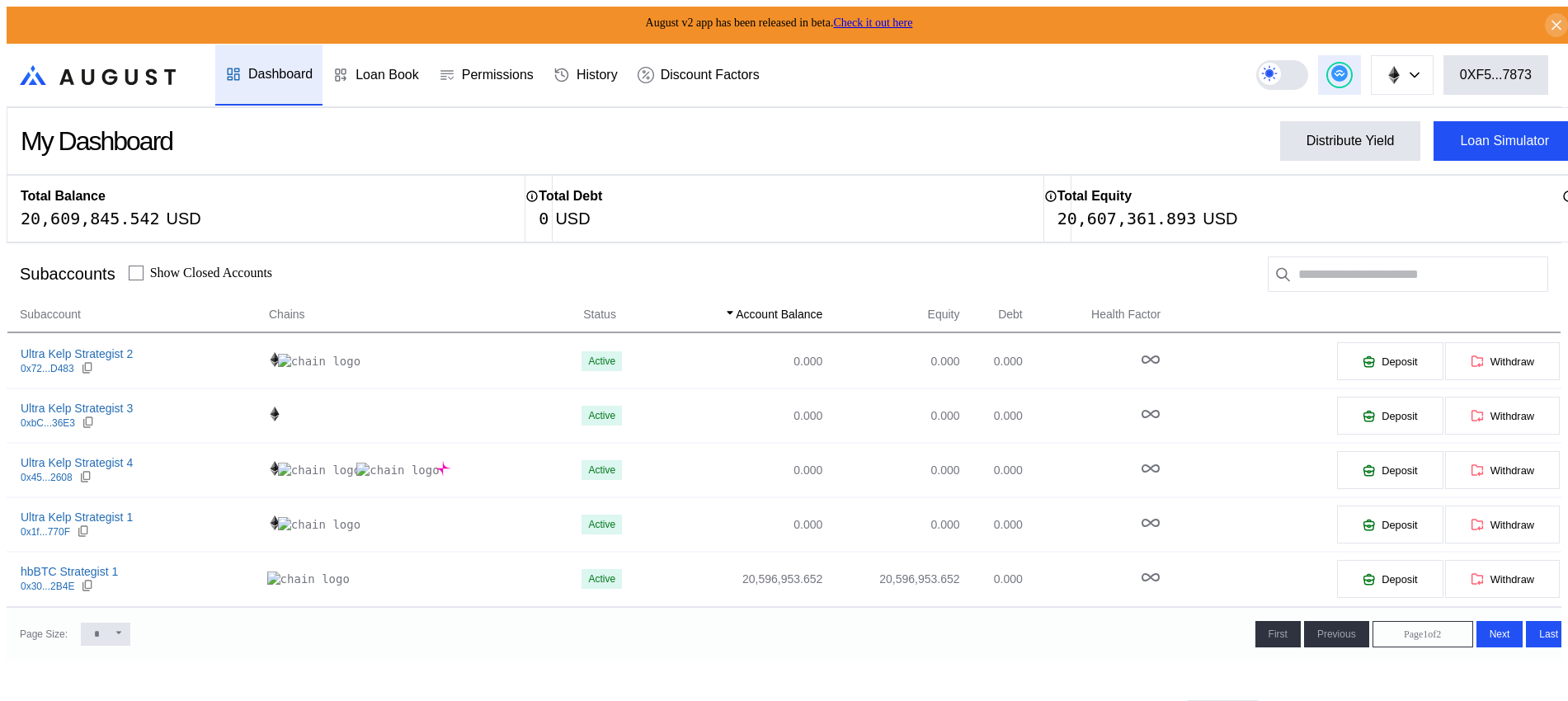
click at [1348, 73] on icon at bounding box center [1339, 73] width 17 height 17
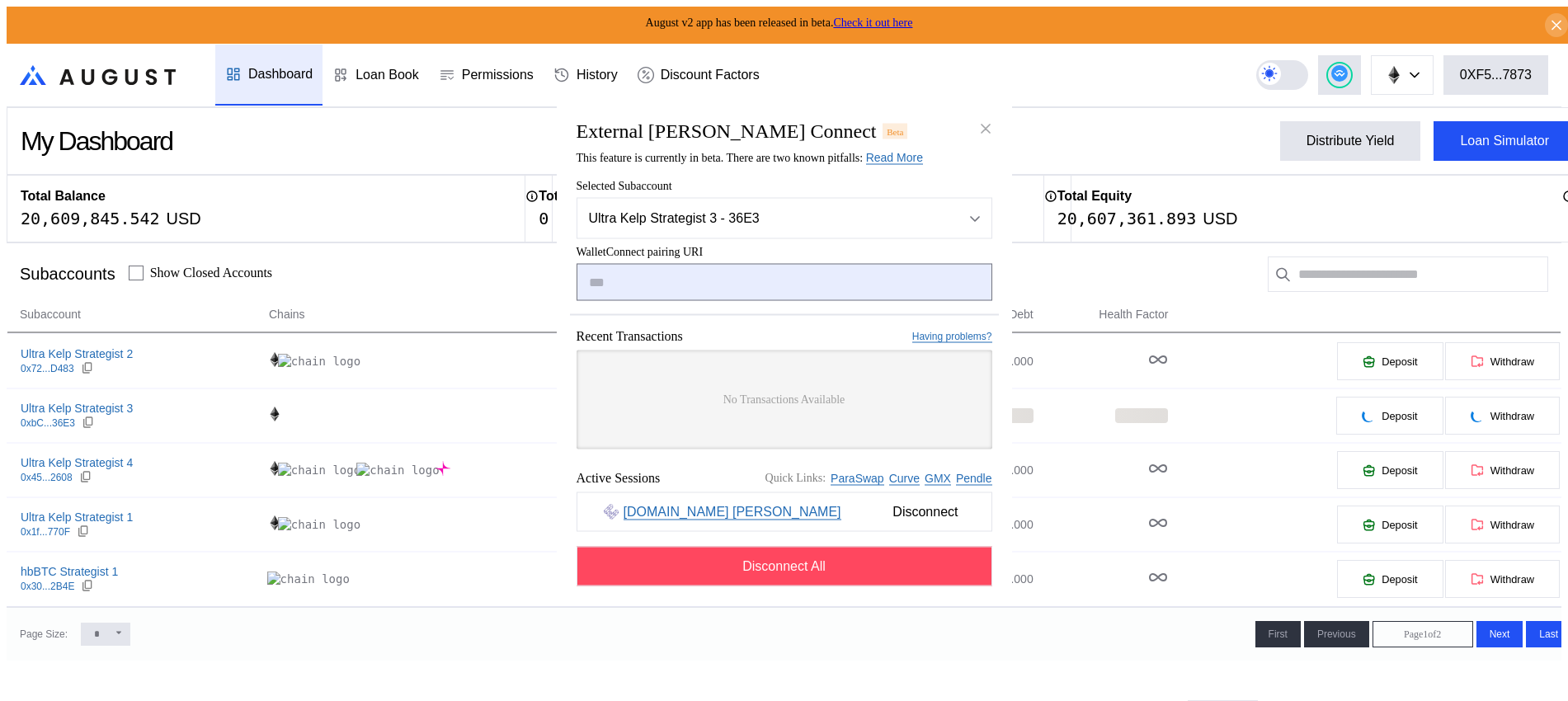
type input "**********"
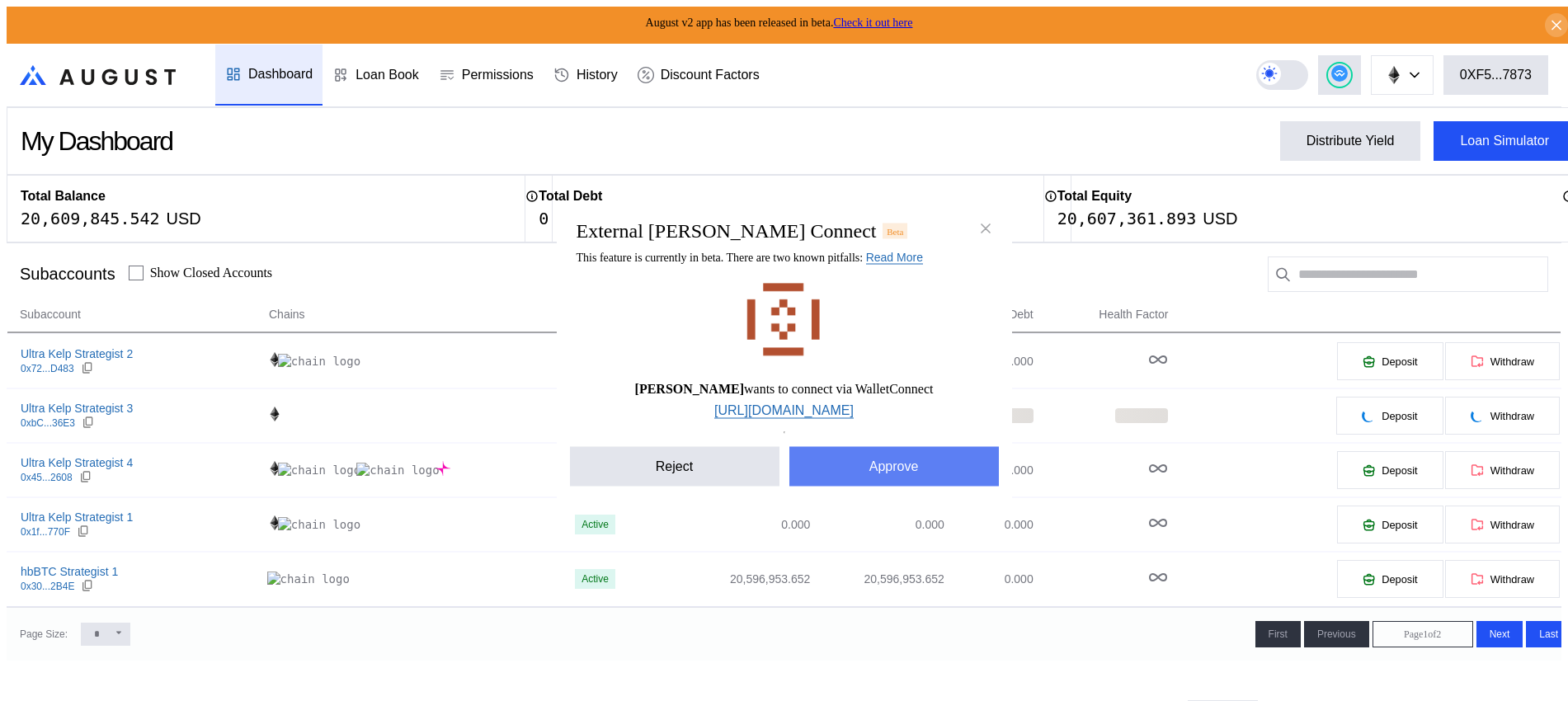
click at [883, 470] on button "Approve" at bounding box center [894, 466] width 209 height 40
